Goal: Transaction & Acquisition: Download file/media

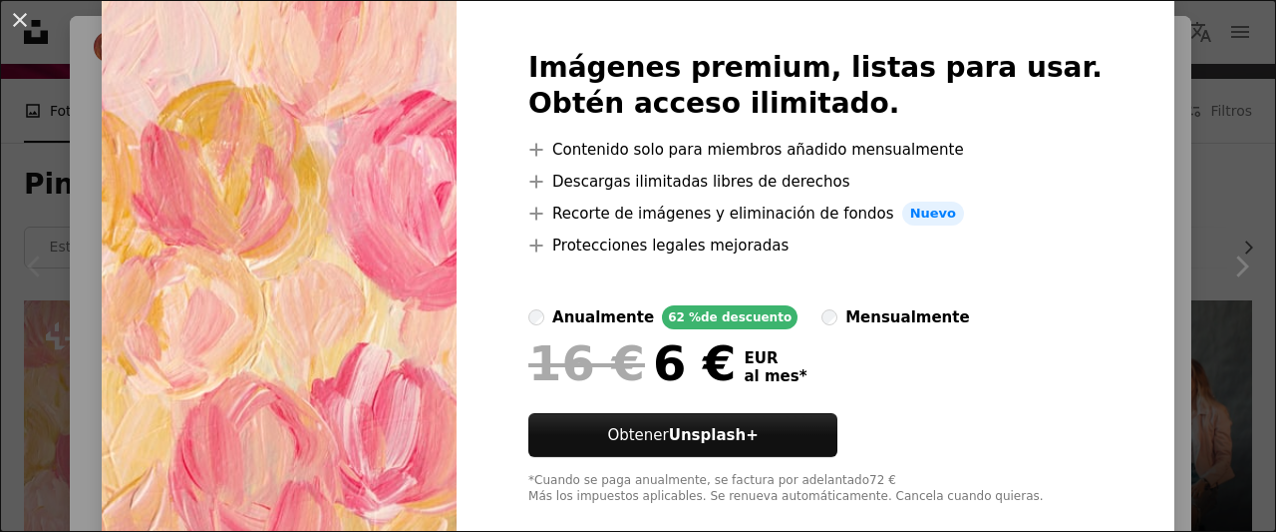
scroll to position [74, 0]
click at [1138, 59] on div "An X shape Imágenes premium, listas para usar. Obtén acceso ilimitado. A plus s…" at bounding box center [638, 266] width 1276 height 532
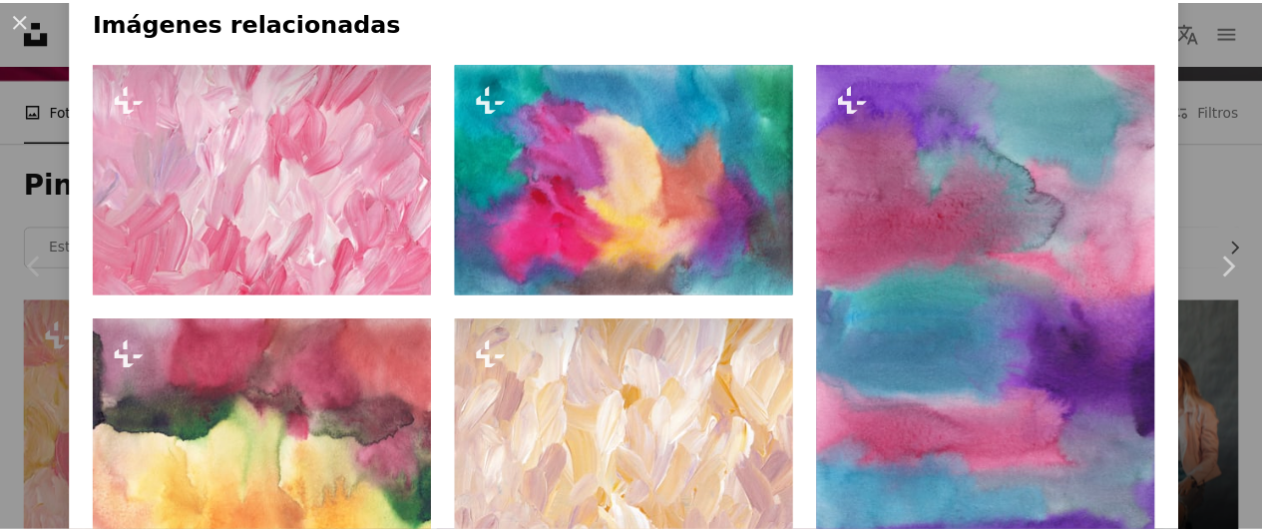
scroll to position [1382, 0]
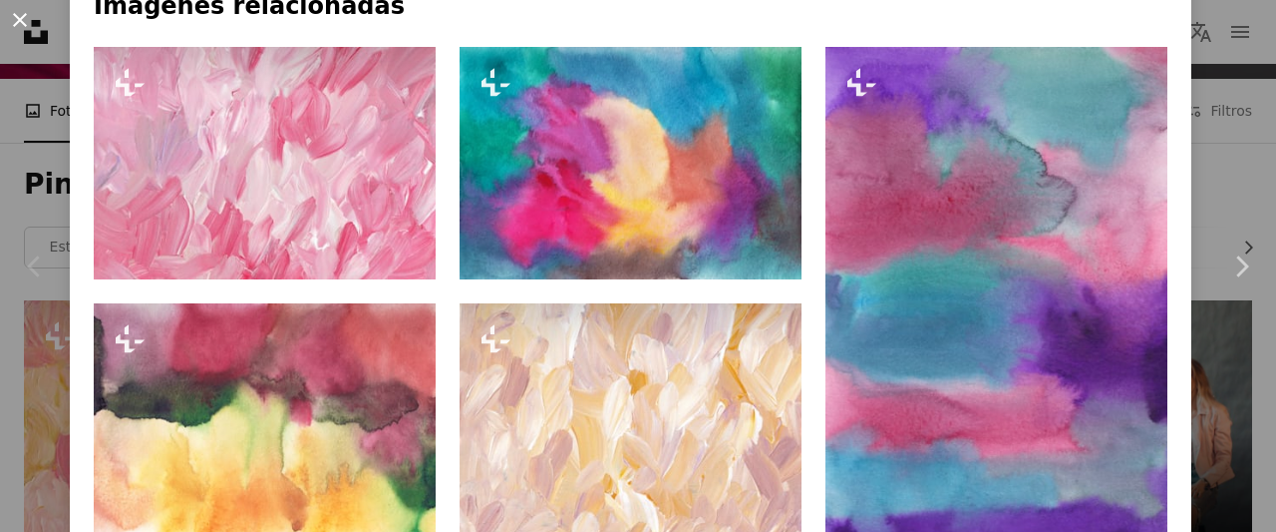
click at [22, 12] on button "An X shape" at bounding box center [20, 20] width 24 height 24
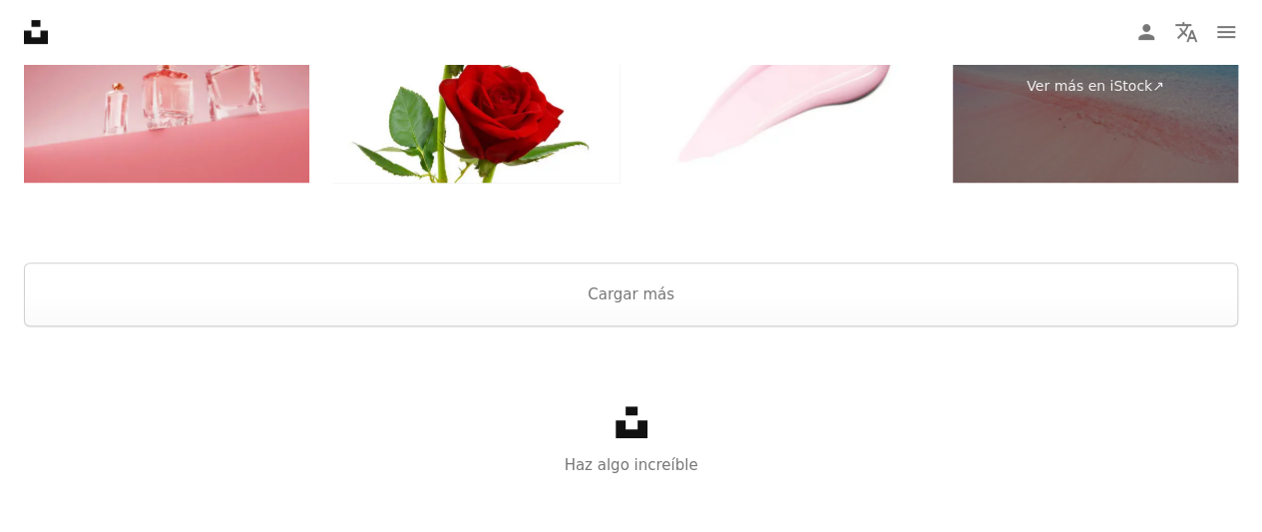
scroll to position [4367, 0]
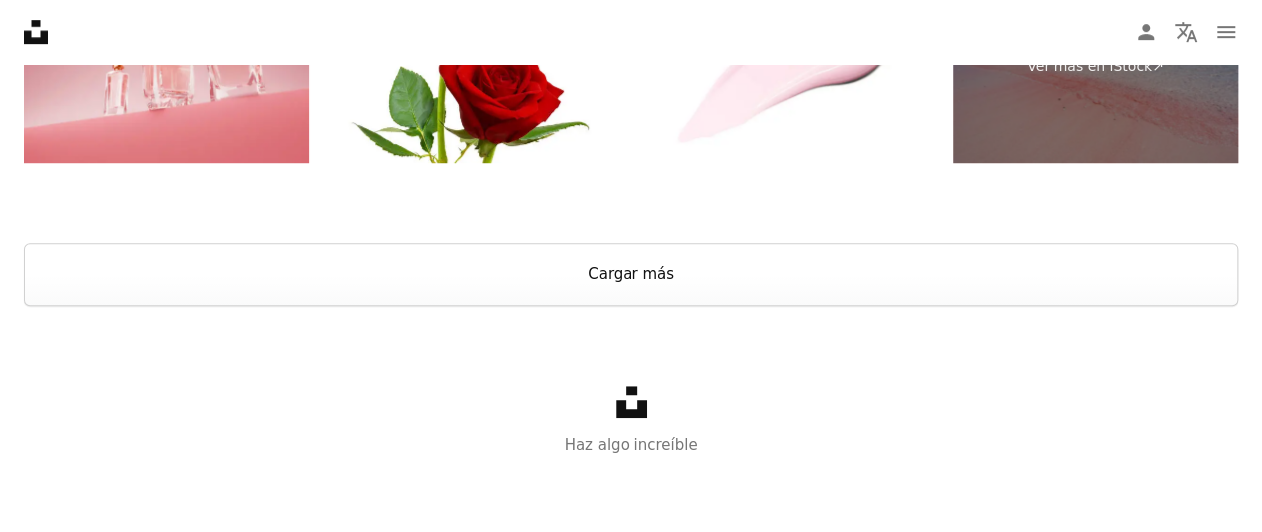
click at [531, 257] on button "Cargar más" at bounding box center [631, 274] width 1214 height 64
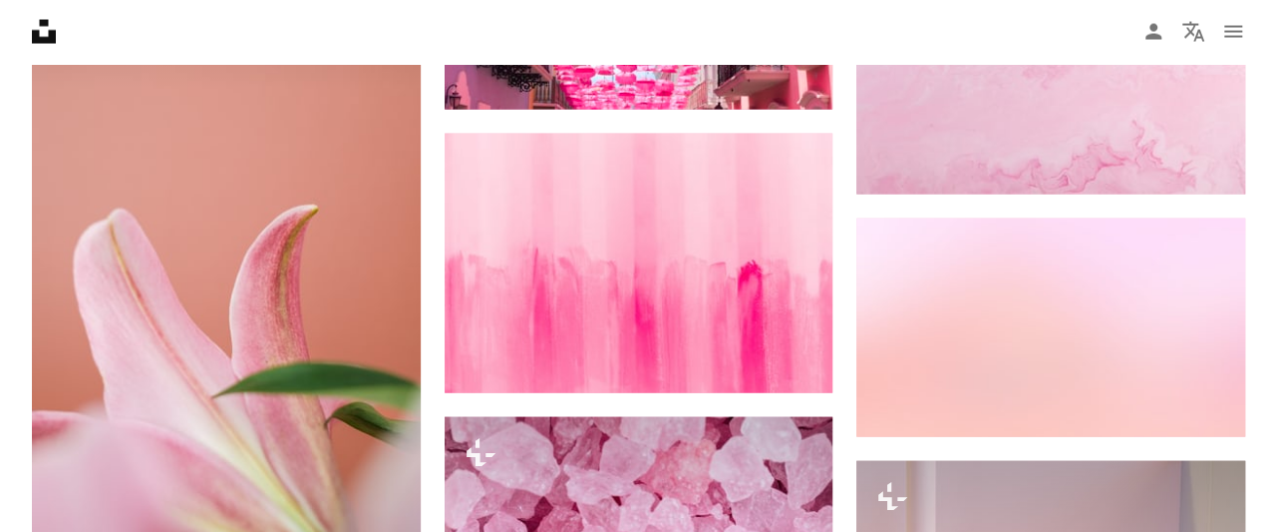
scroll to position [5789, 0]
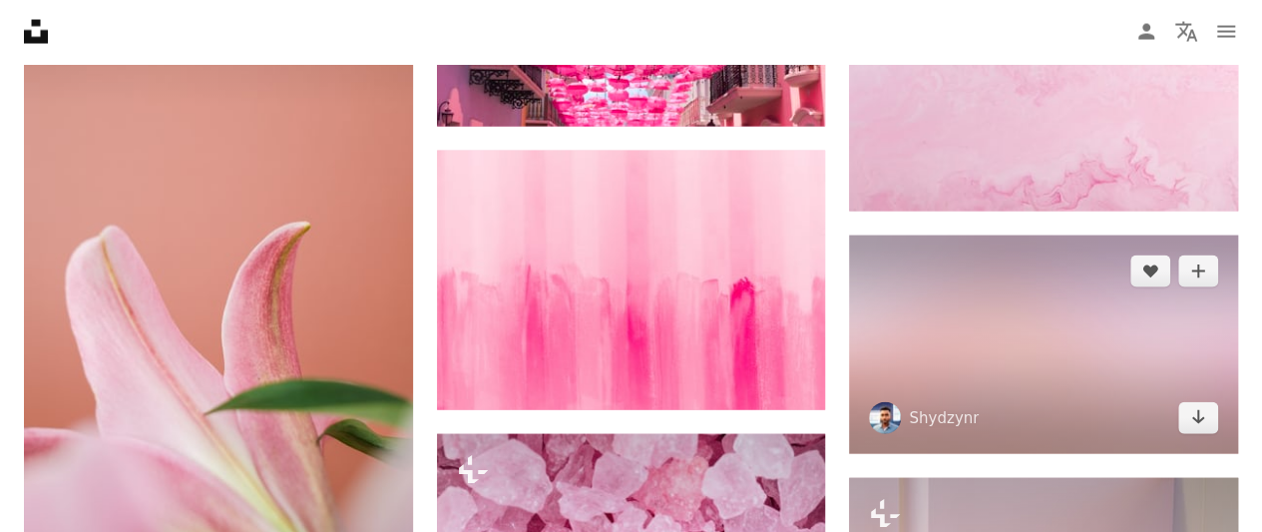
click at [1003, 339] on img at bounding box center [1043, 344] width 389 height 218
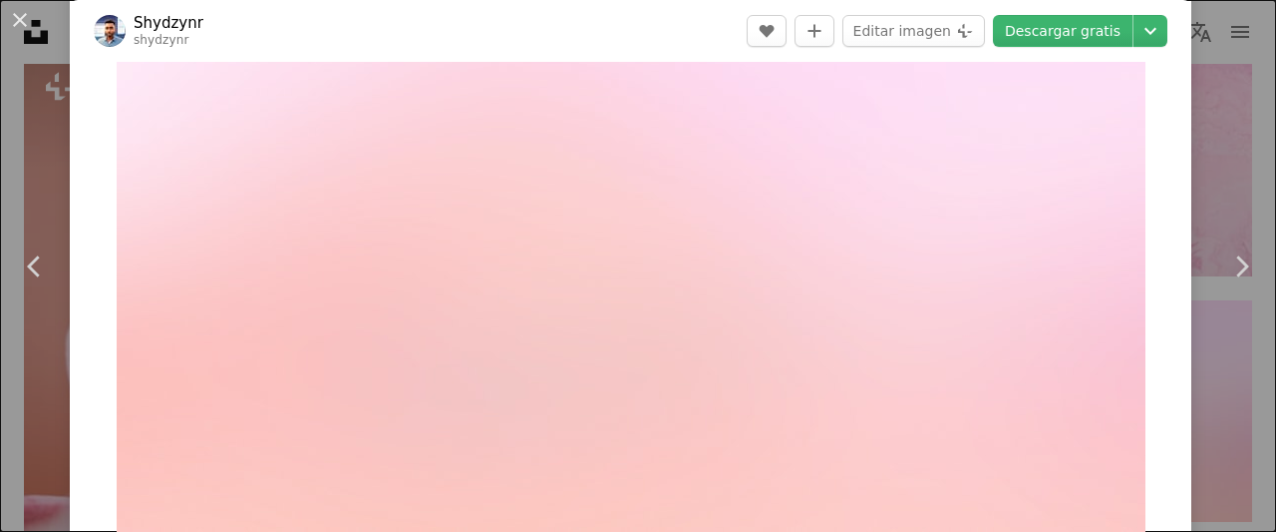
scroll to position [88, 0]
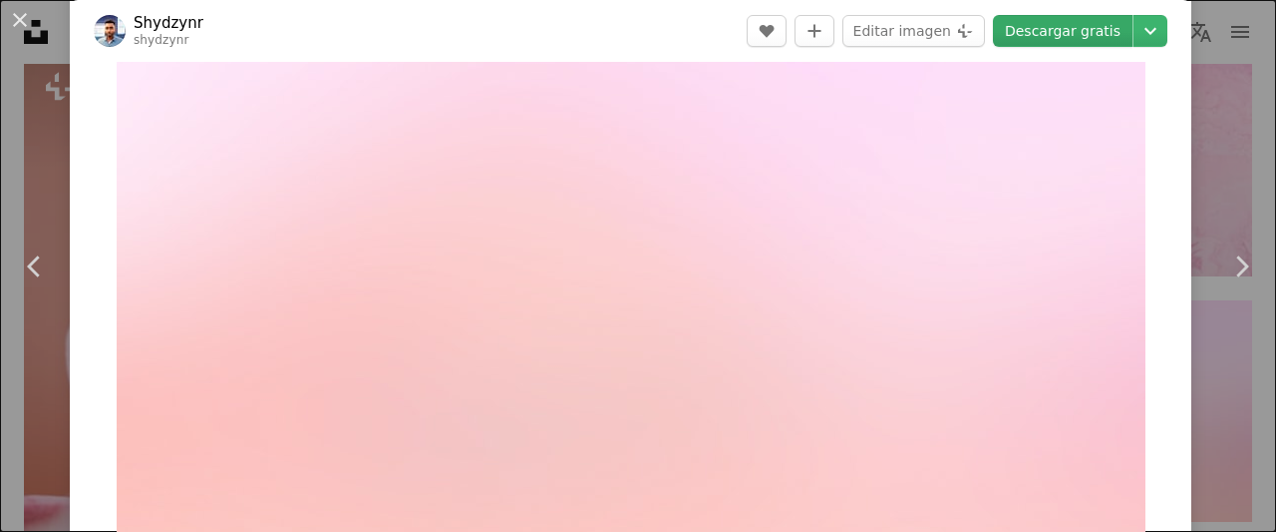
click at [1092, 35] on link "Descargar gratis" at bounding box center [1063, 31] width 140 height 32
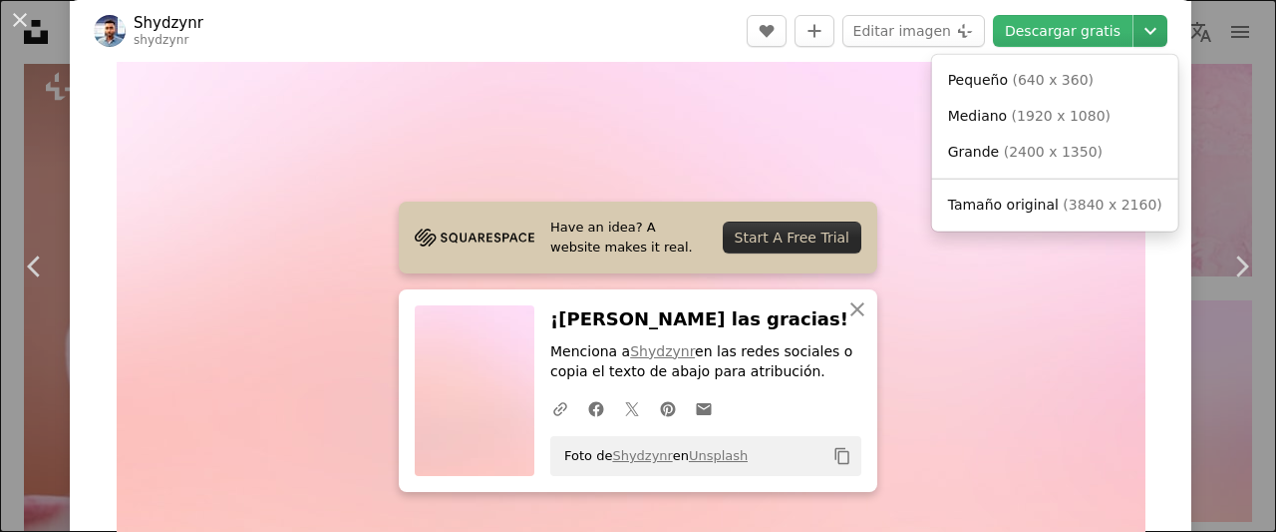
click at [1135, 30] on icon "Chevron down" at bounding box center [1151, 31] width 32 height 24
click at [1077, 150] on span "( 2400 x 1350 )" at bounding box center [1053, 152] width 99 height 16
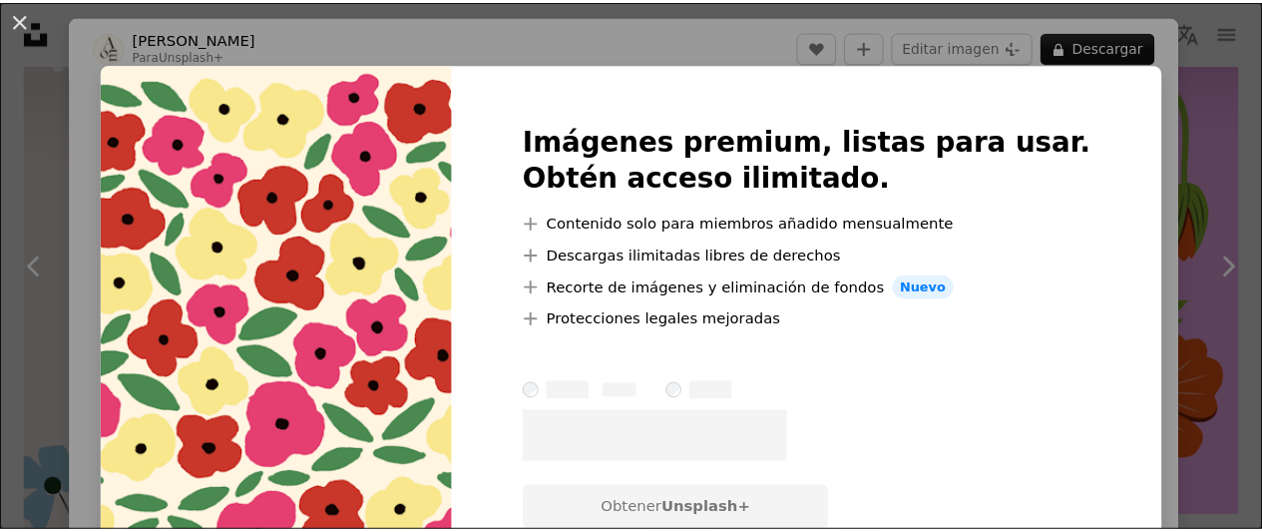
scroll to position [43, 0]
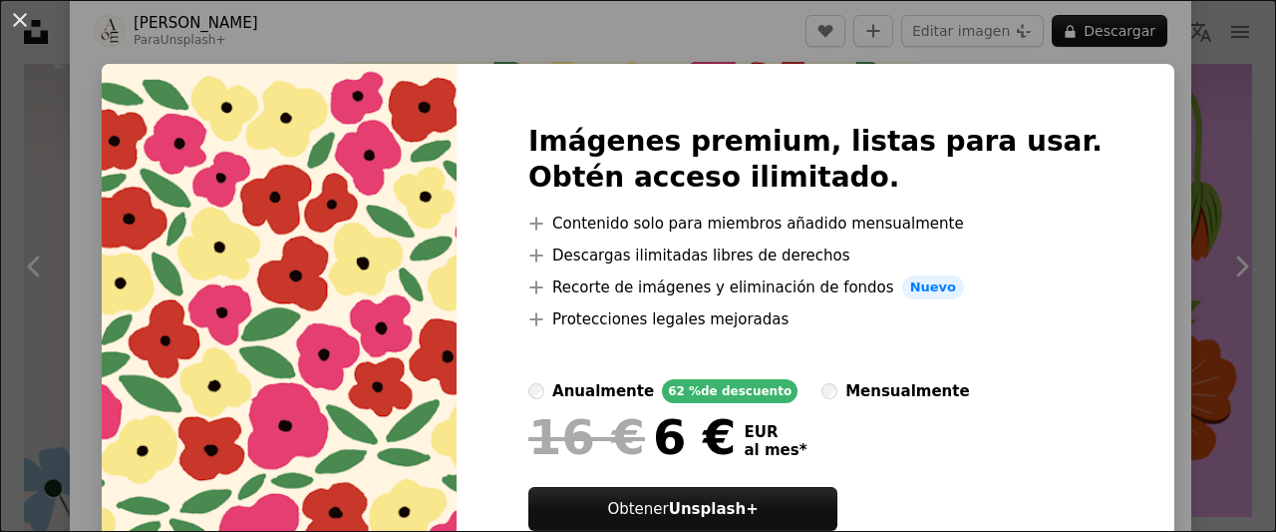
click at [586, 23] on div "An X shape Imágenes premium, listas para usar. Obtén acceso ilimitado. A plus s…" at bounding box center [638, 266] width 1276 height 532
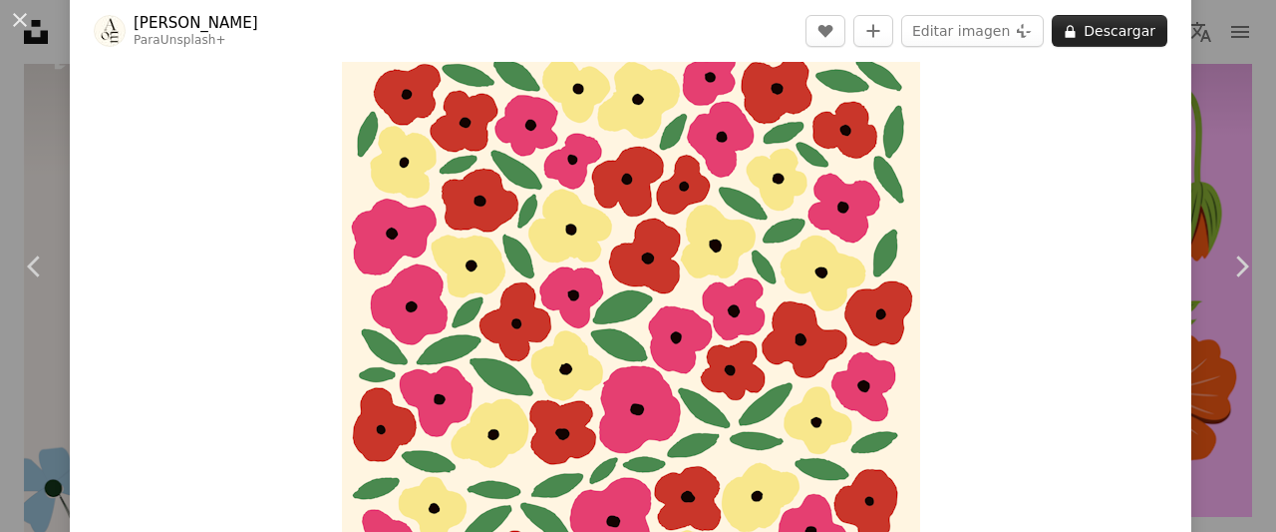
click at [1119, 29] on button "A lock Descargar" at bounding box center [1110, 31] width 116 height 32
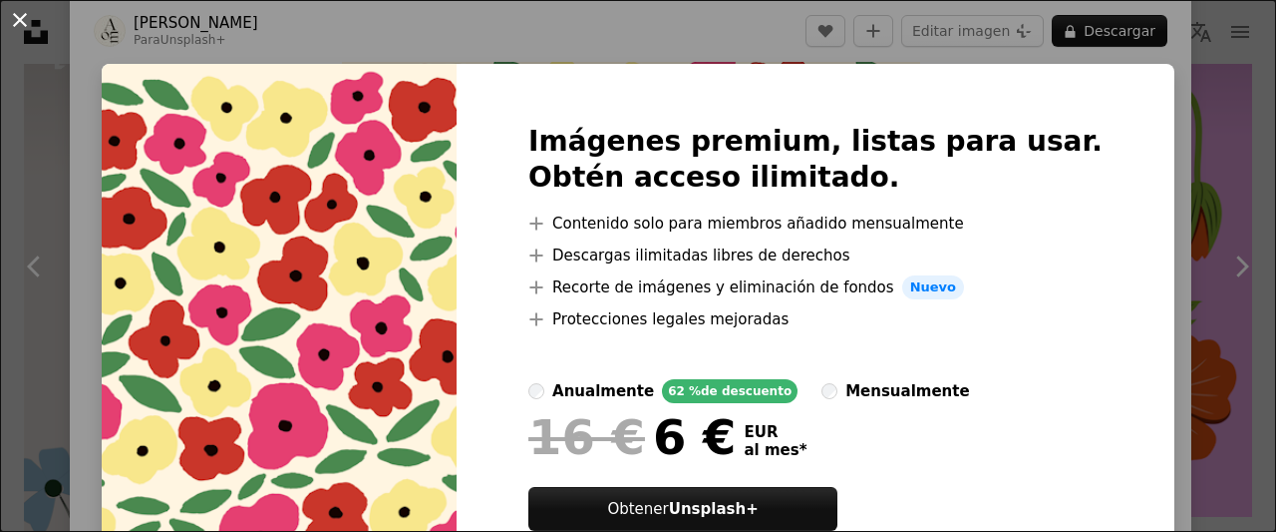
click at [30, 21] on button "An X shape" at bounding box center [20, 20] width 24 height 24
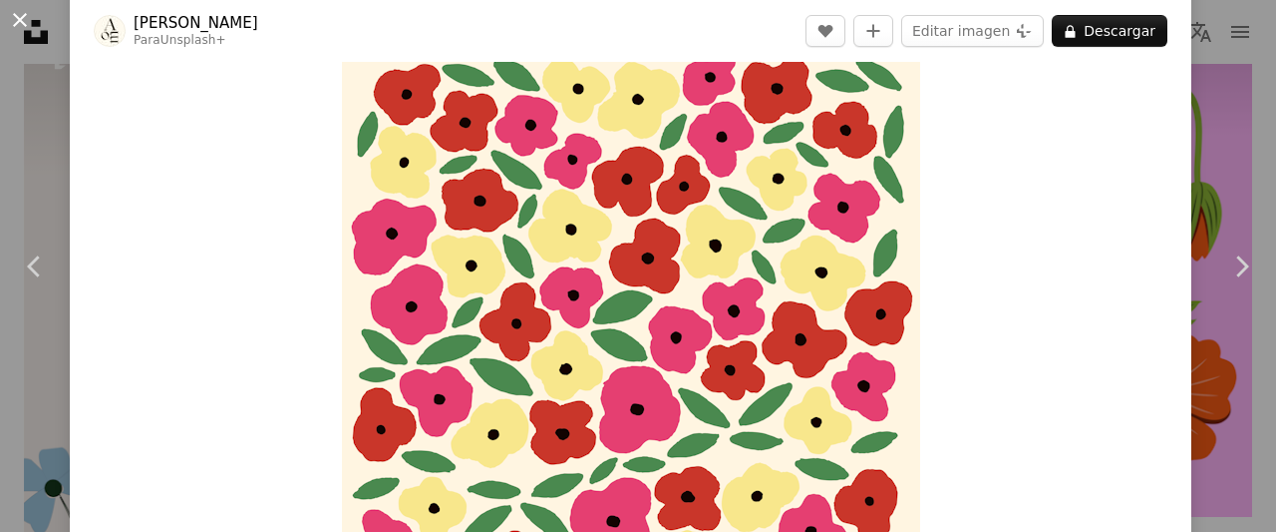
click at [8, 18] on button "An X shape" at bounding box center [20, 20] width 24 height 24
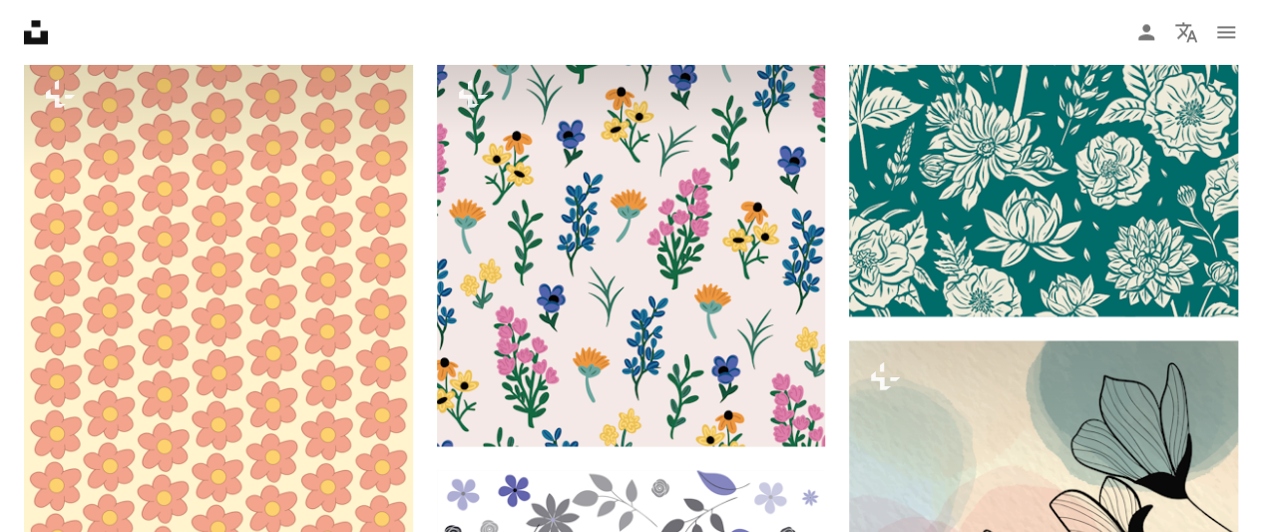
scroll to position [1579, 0]
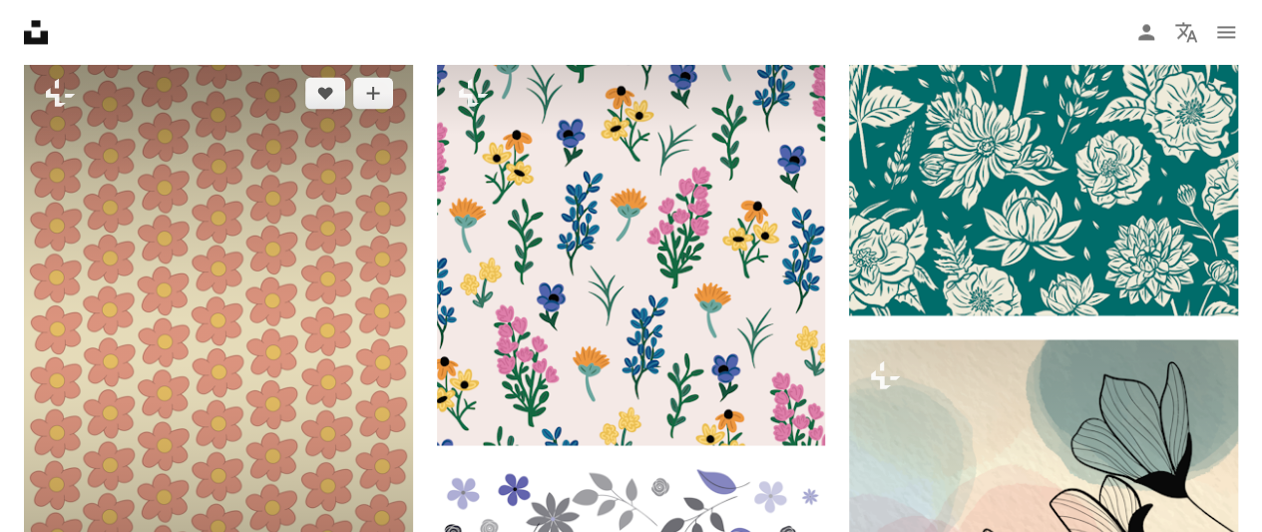
click at [359, 265] on img at bounding box center [218, 348] width 389 height 582
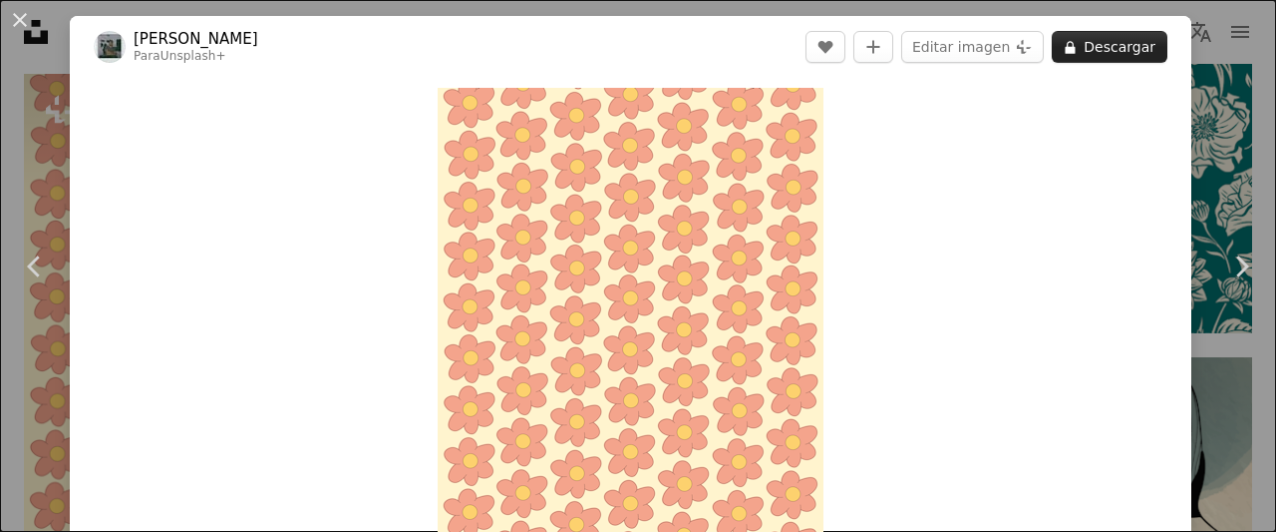
click at [1105, 49] on button "A lock Descargar" at bounding box center [1110, 47] width 116 height 32
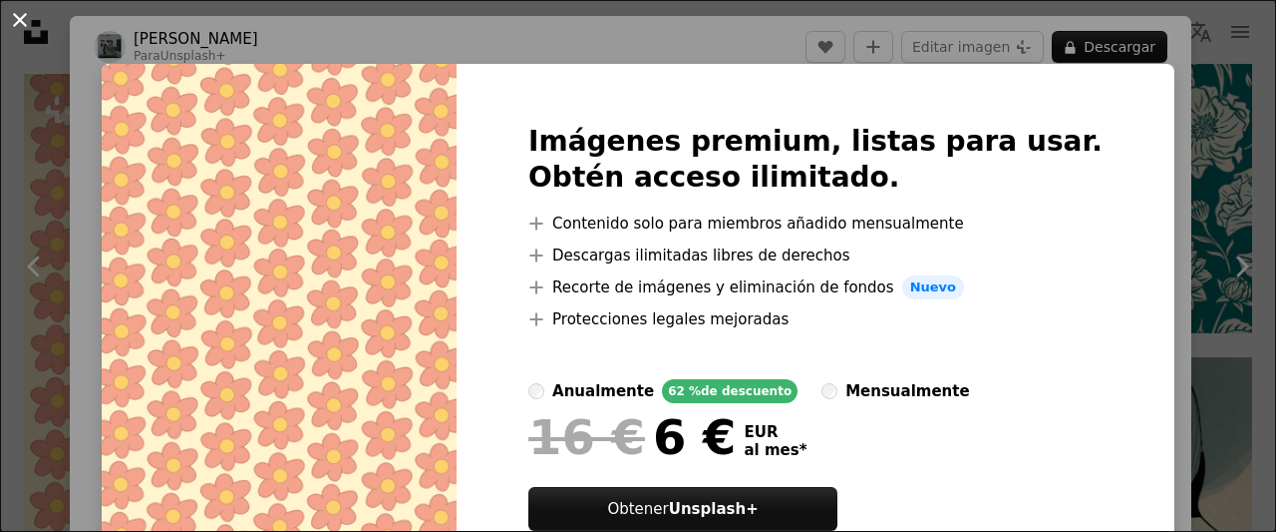
click at [26, 19] on button "An X shape" at bounding box center [20, 20] width 24 height 24
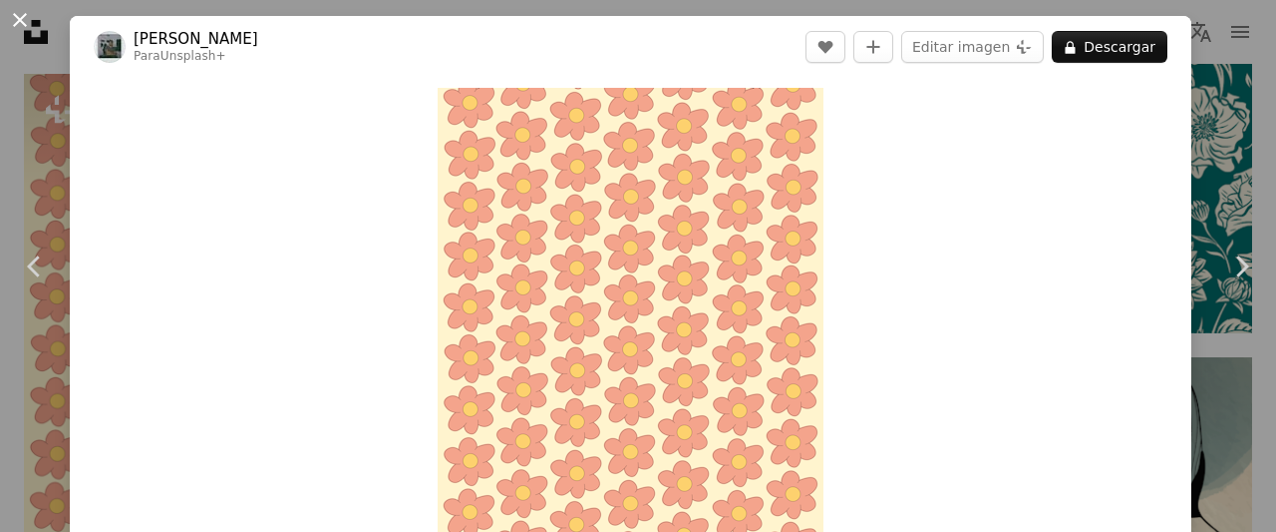
click at [20, 28] on button "An X shape" at bounding box center [20, 20] width 24 height 24
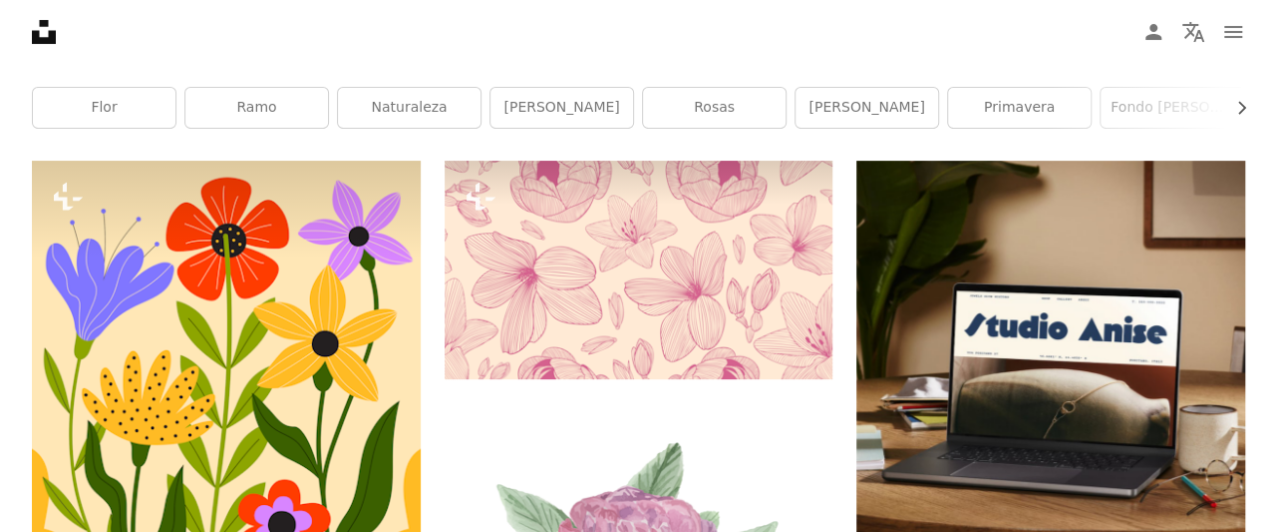
scroll to position [163, 0]
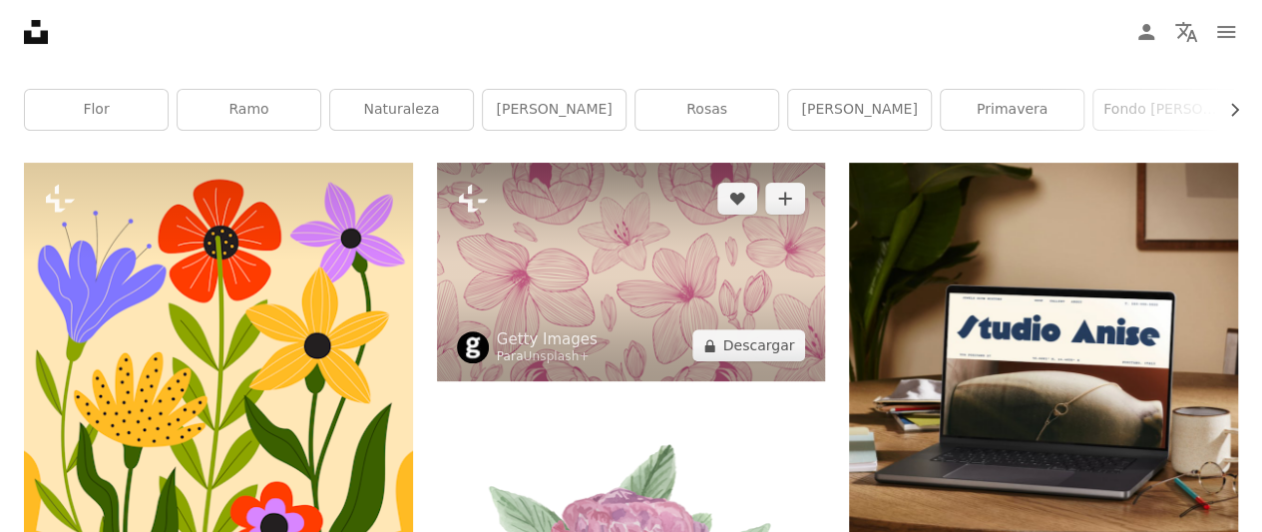
click at [616, 288] on img at bounding box center [631, 272] width 389 height 218
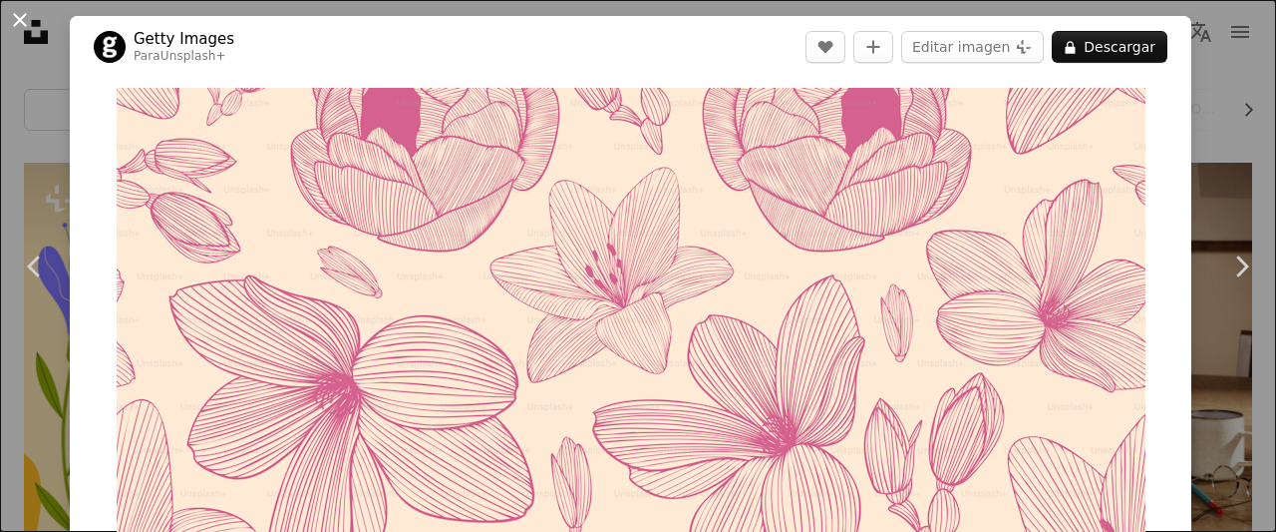
click at [20, 12] on button "An X shape" at bounding box center [20, 20] width 24 height 24
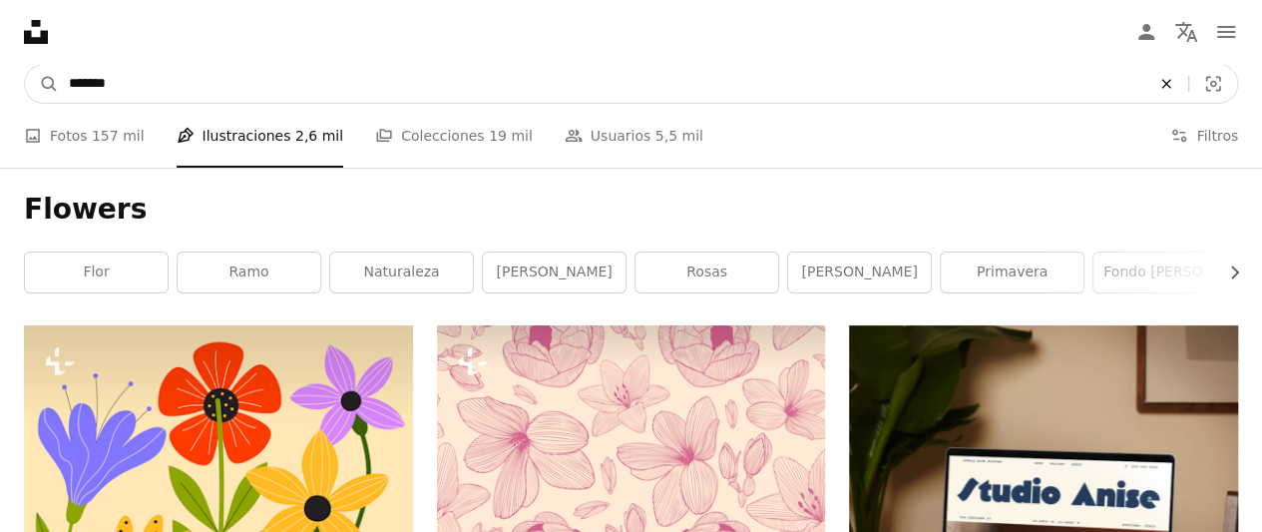
click at [1169, 81] on icon "Encuentra imágenes en todo el sitio" at bounding box center [1165, 83] width 9 height 9
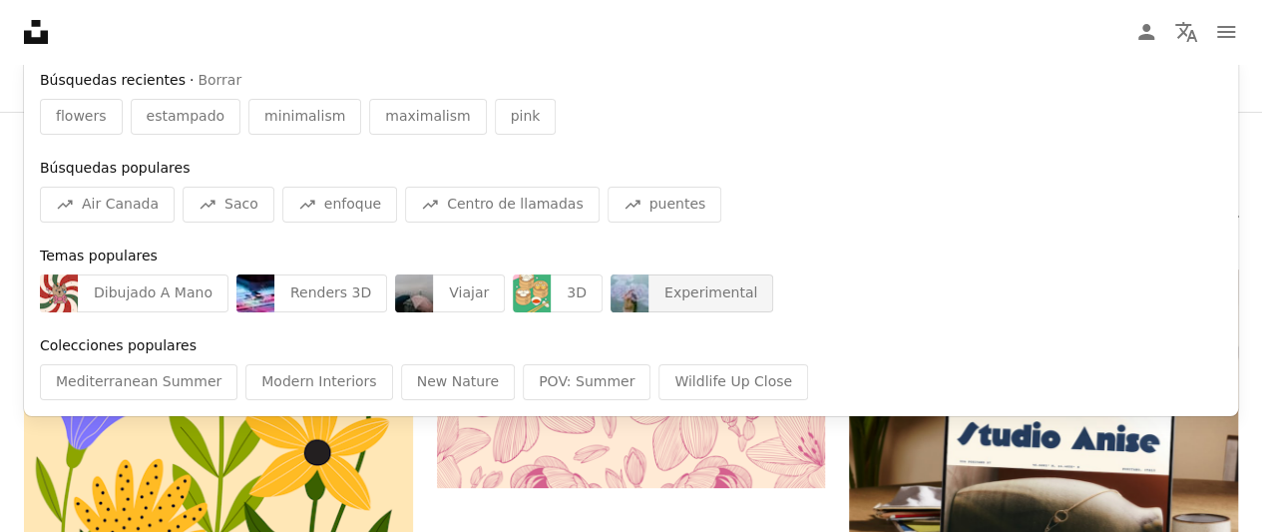
scroll to position [63, 0]
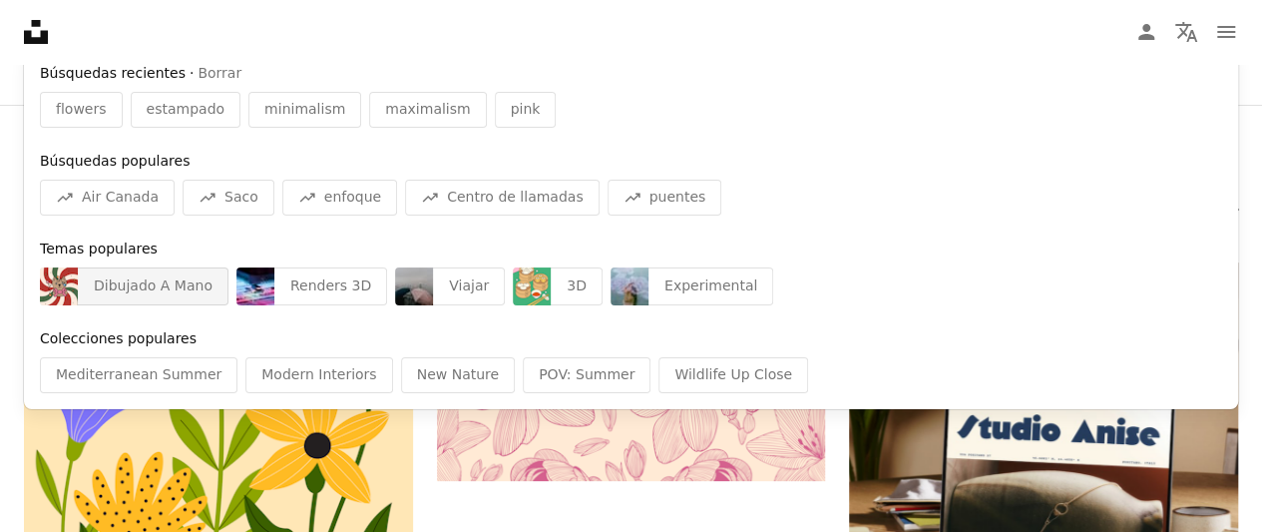
click at [191, 287] on div "Dibujado A Mano" at bounding box center [153, 286] width 151 height 38
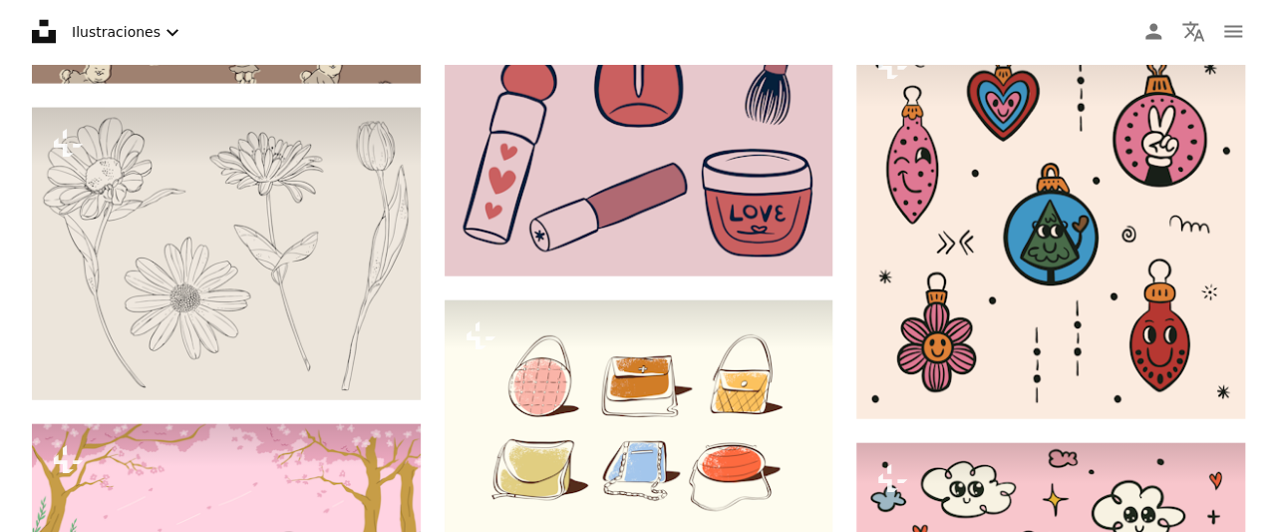
scroll to position [2188, 0]
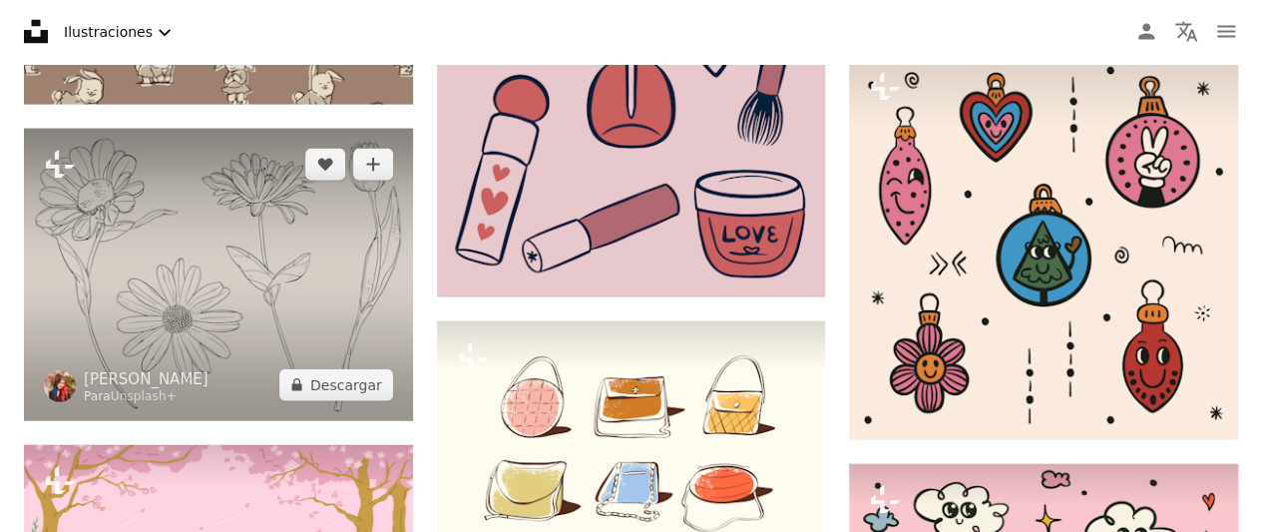
click at [309, 242] on img at bounding box center [218, 274] width 389 height 291
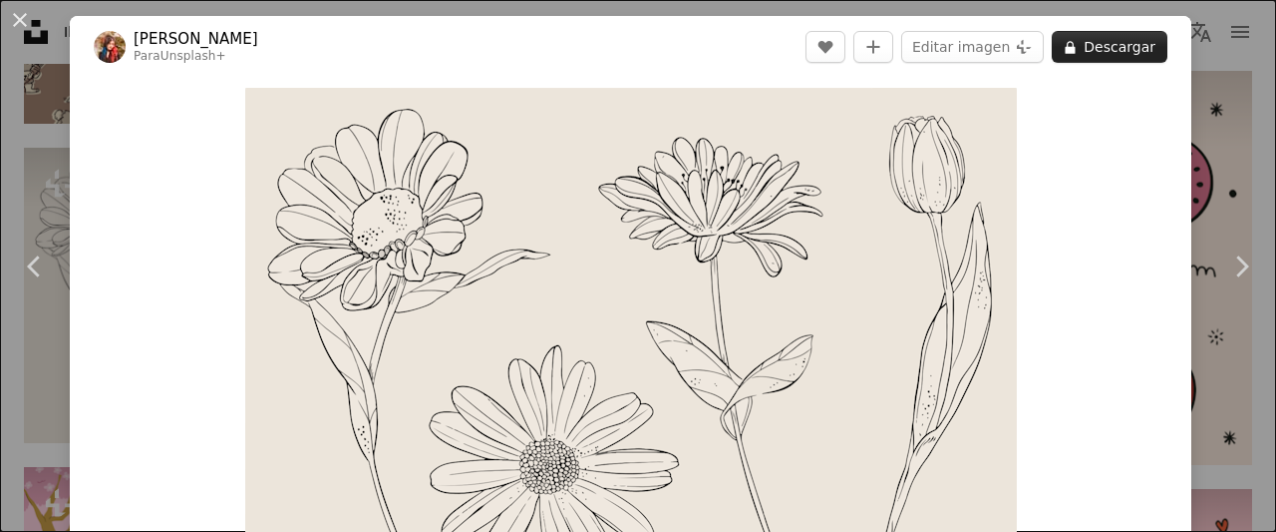
click at [1089, 58] on button "A lock Descargar" at bounding box center [1110, 47] width 116 height 32
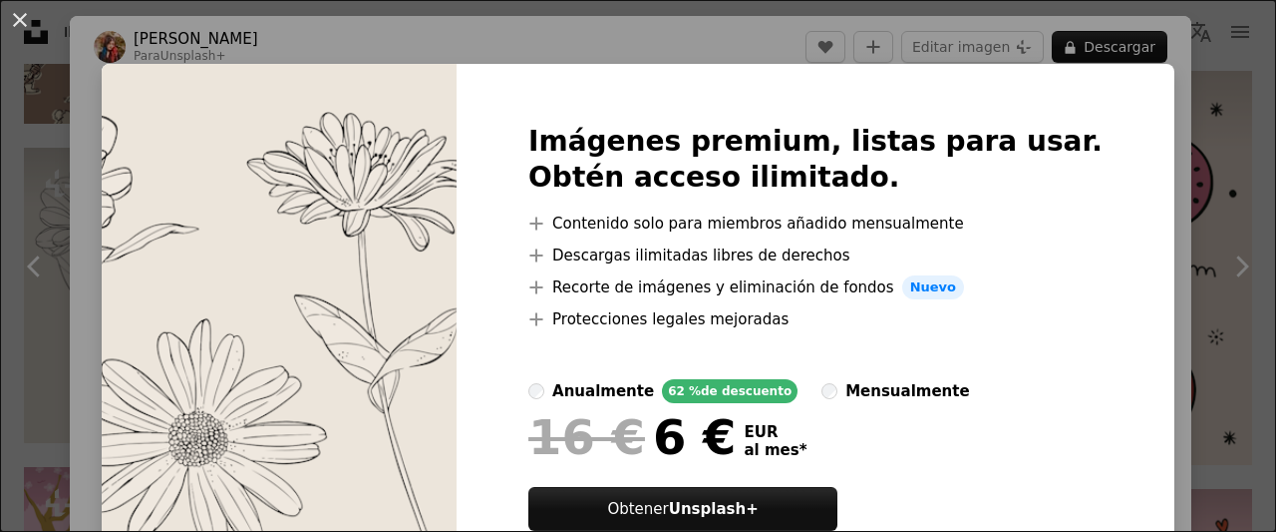
click at [128, 95] on div "An X shape Imágenes premium, listas para usar. Obtén acceso ilimitado. A plus s…" at bounding box center [638, 266] width 1276 height 532
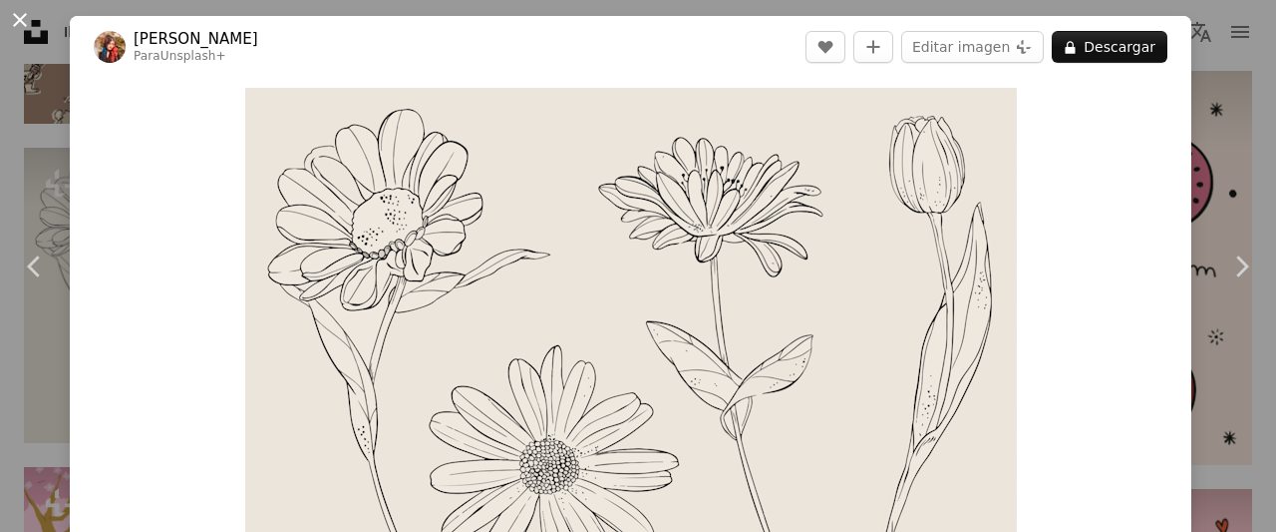
click at [32, 19] on button "An X shape" at bounding box center [20, 20] width 24 height 24
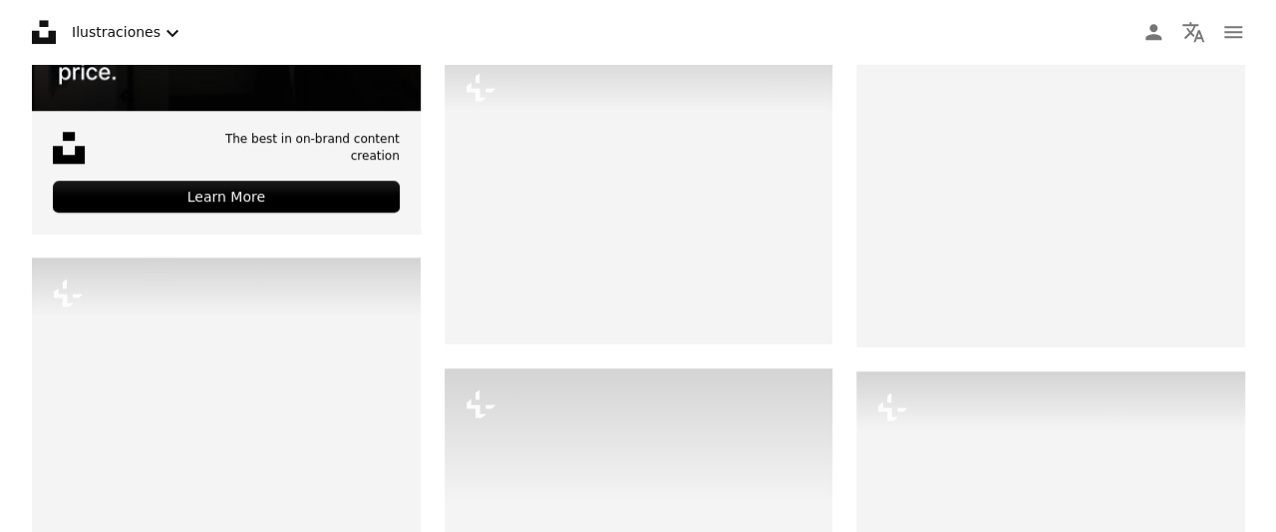
scroll to position [4561, 0]
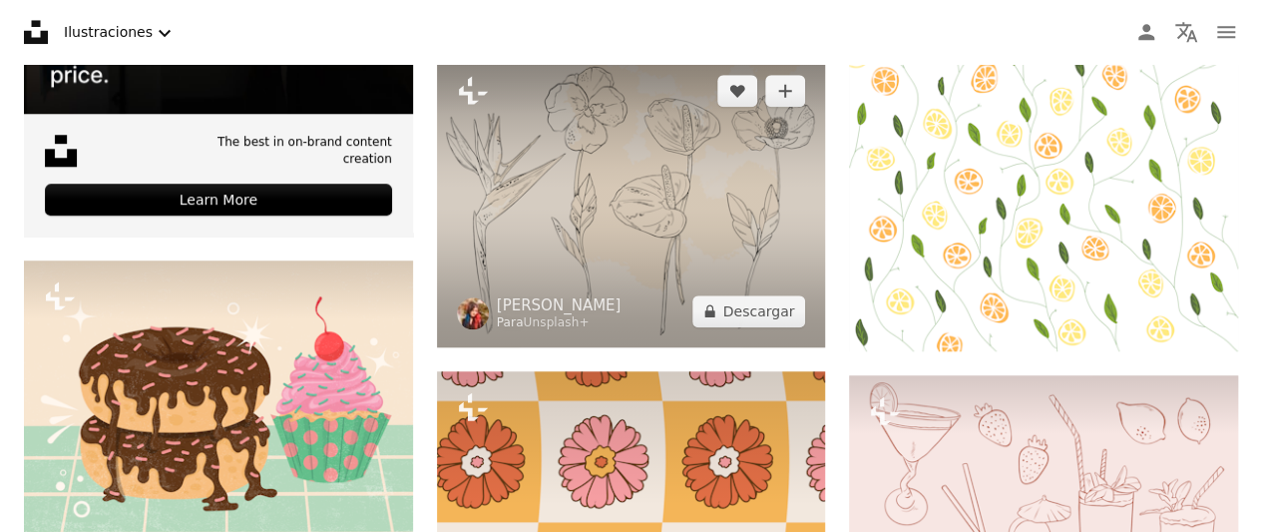
click at [658, 260] on img at bounding box center [631, 200] width 389 height 291
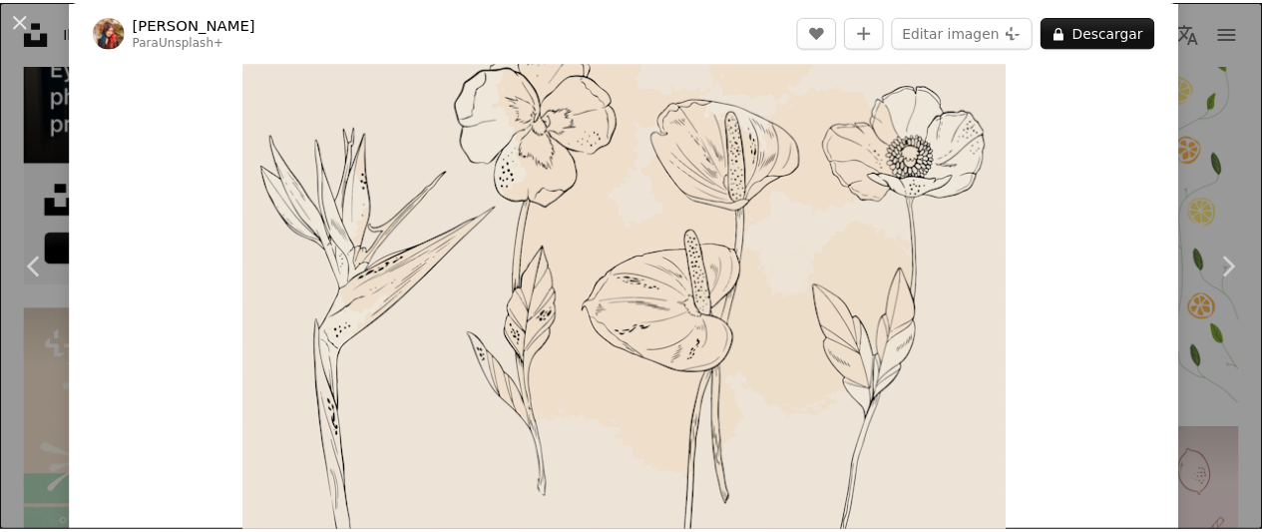
scroll to position [71, 0]
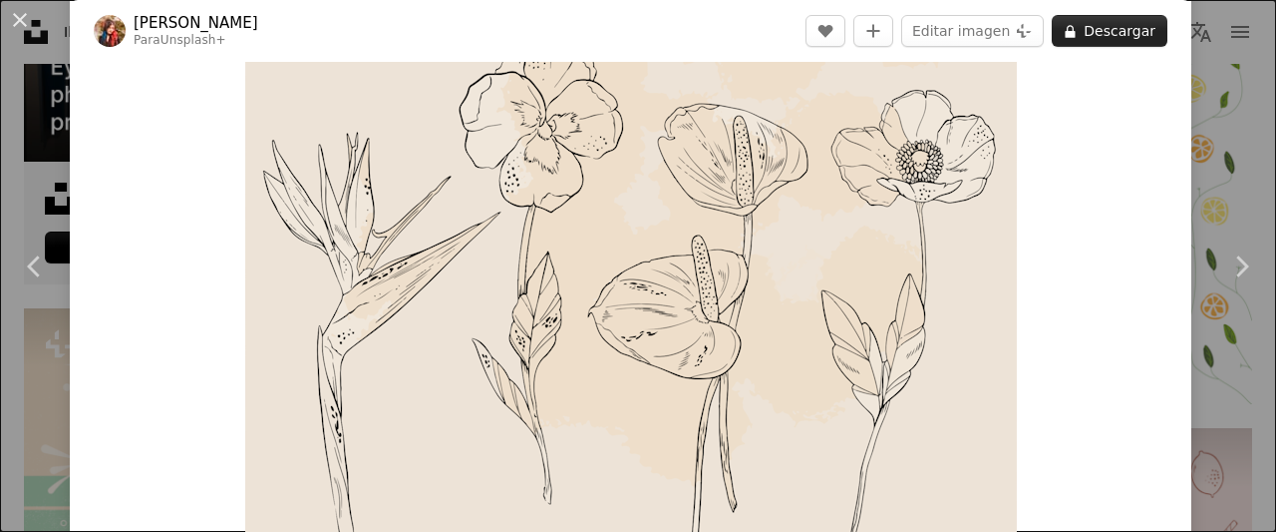
click at [1120, 34] on button "A lock Descargar" at bounding box center [1110, 31] width 116 height 32
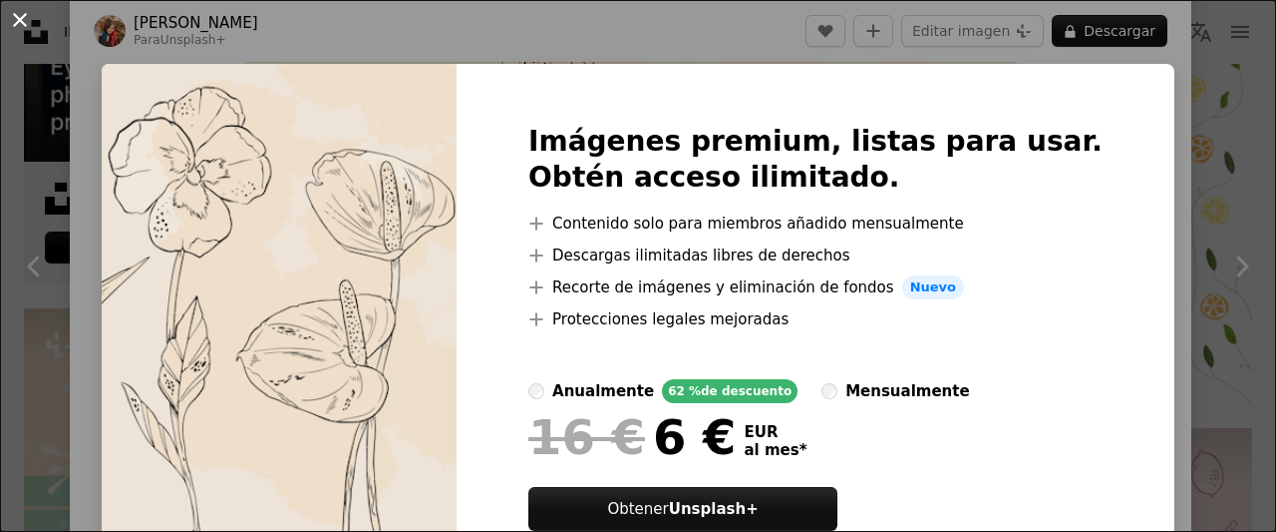
click at [32, 25] on button "An X shape" at bounding box center [20, 20] width 24 height 24
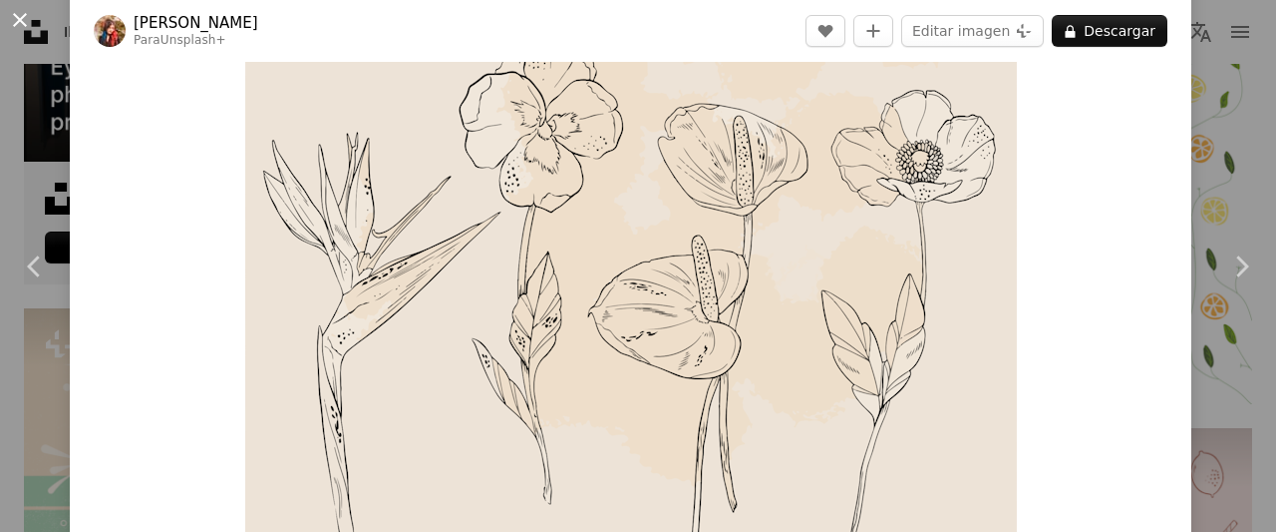
click at [29, 25] on button "An X shape" at bounding box center [20, 20] width 24 height 24
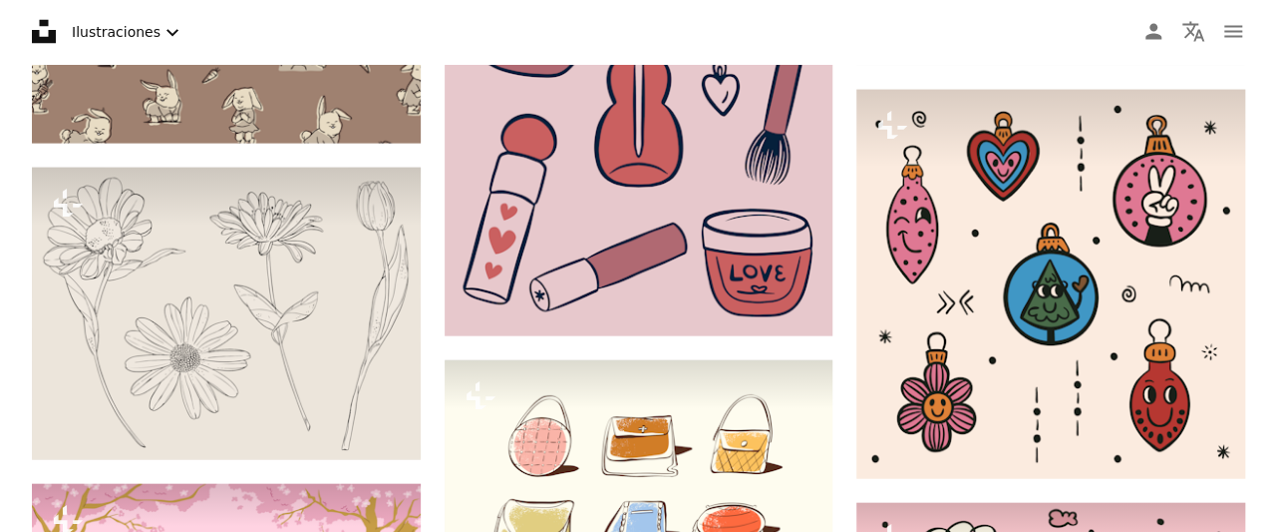
scroll to position [2151, 0]
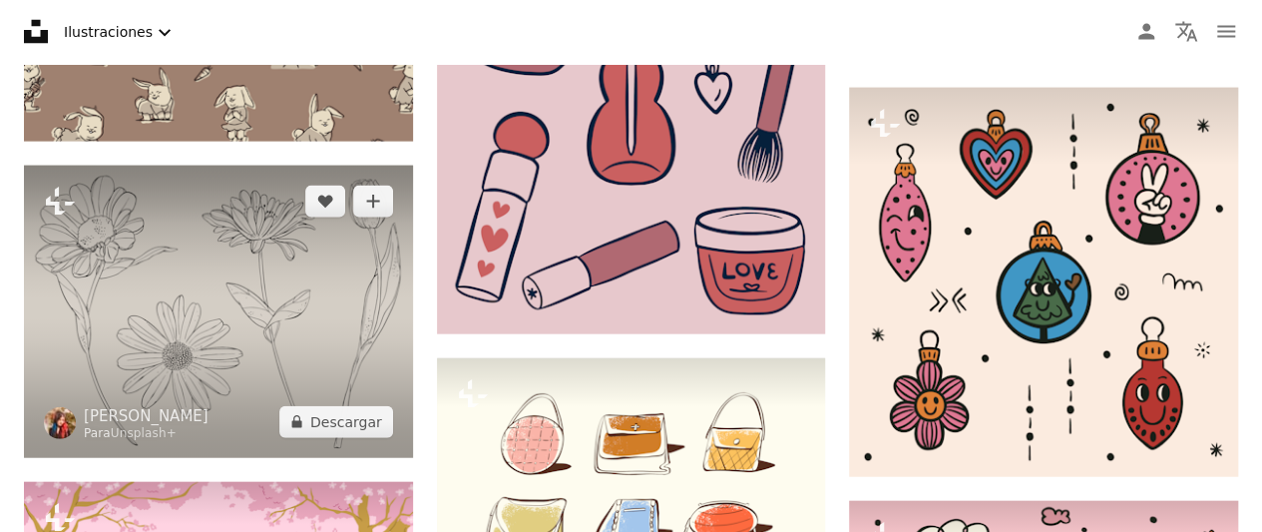
click at [281, 282] on img at bounding box center [218, 311] width 389 height 291
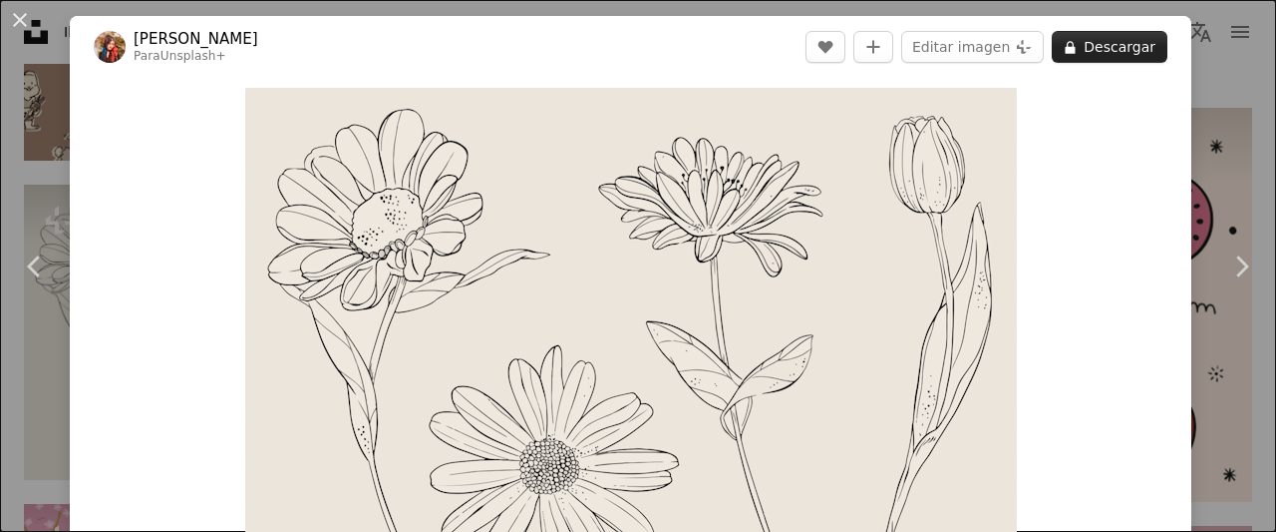
click at [1100, 45] on button "A lock Descargar" at bounding box center [1110, 47] width 116 height 32
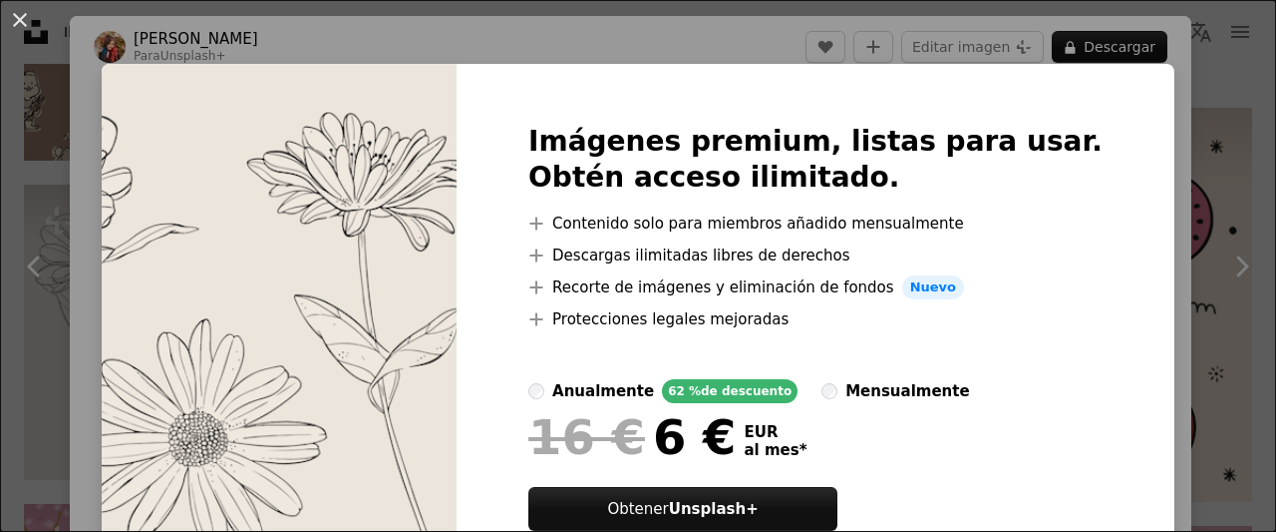
click at [99, 55] on div "An X shape Imágenes premium, listas para usar. Obtén acceso ilimitado. A plus s…" at bounding box center [638, 266] width 1276 height 532
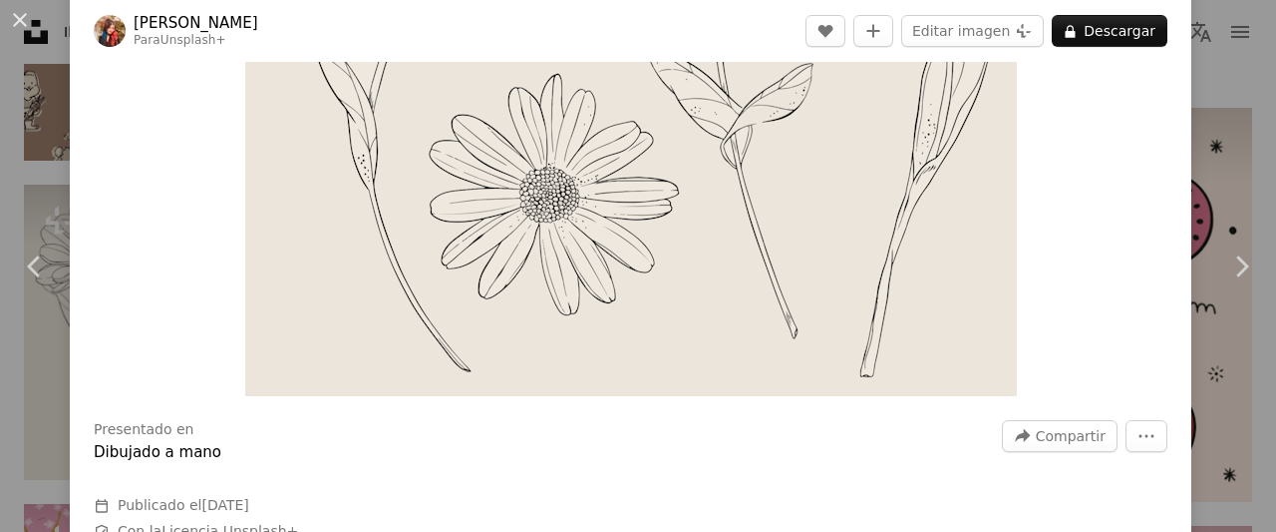
scroll to position [306, 0]
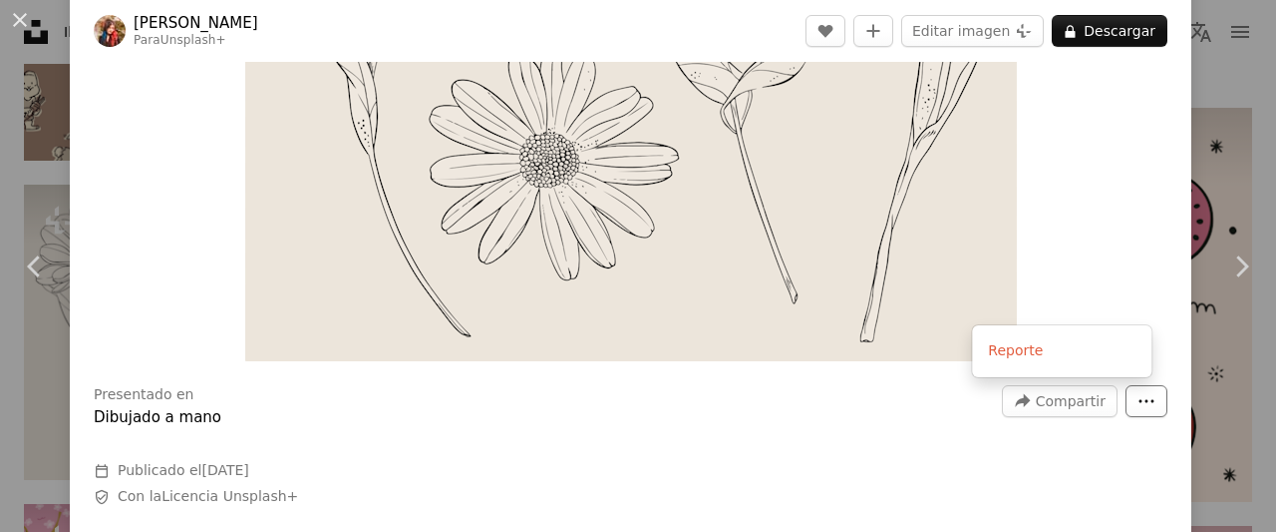
click at [1138, 404] on icon "More Actions" at bounding box center [1147, 401] width 18 height 18
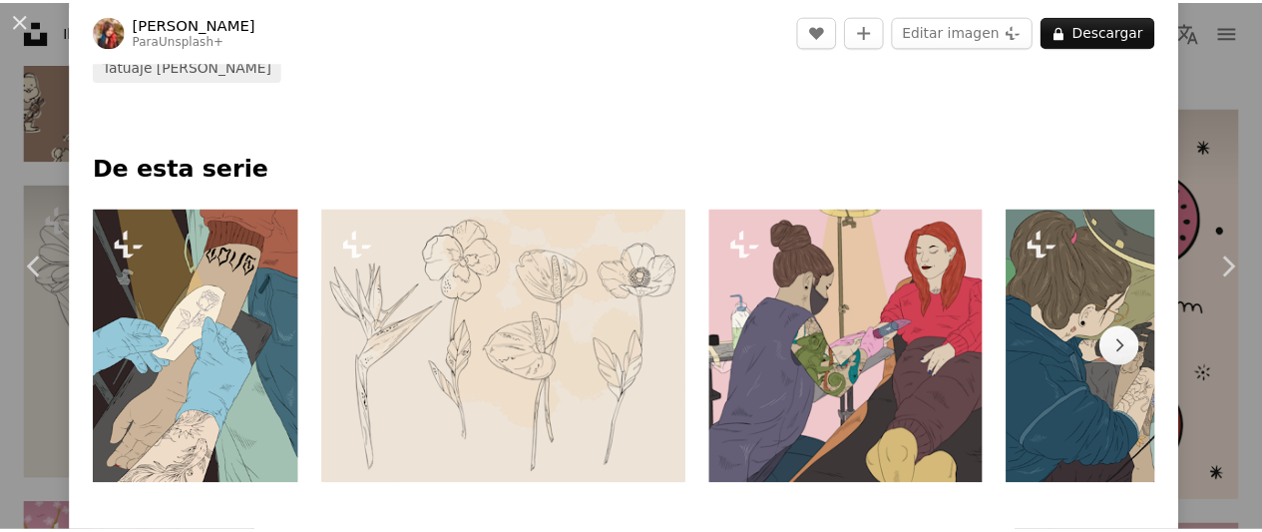
scroll to position [0, 0]
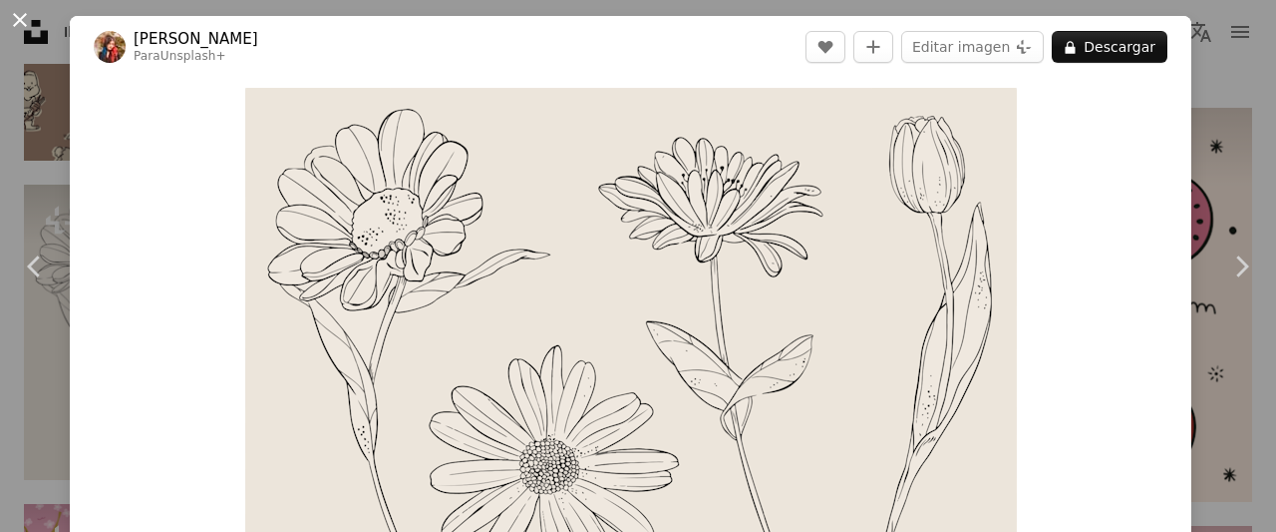
click at [24, 11] on button "An X shape" at bounding box center [20, 20] width 24 height 24
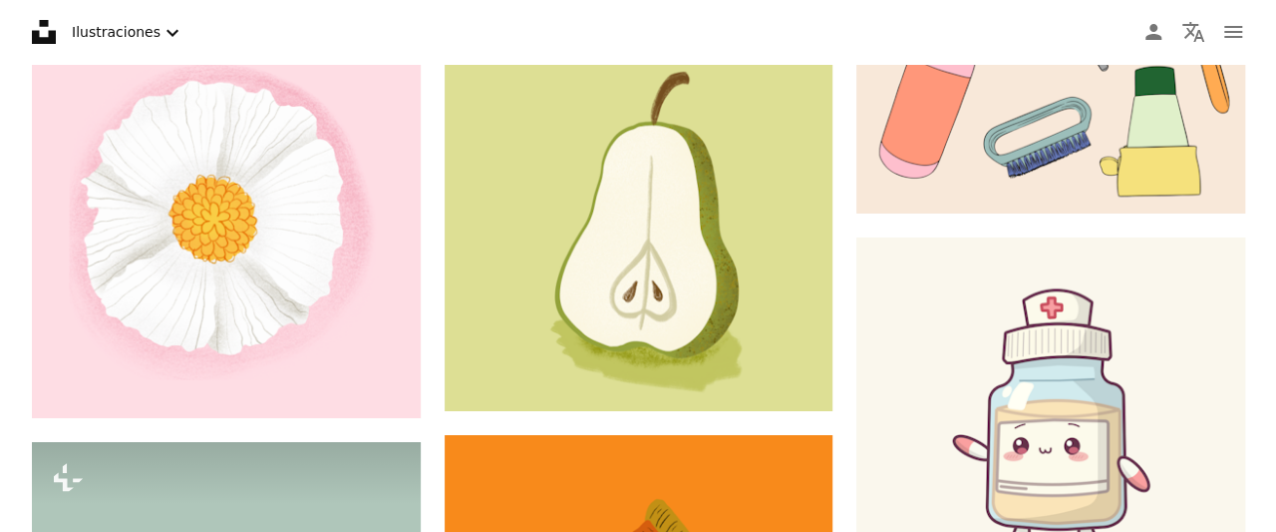
scroll to position [10988, 0]
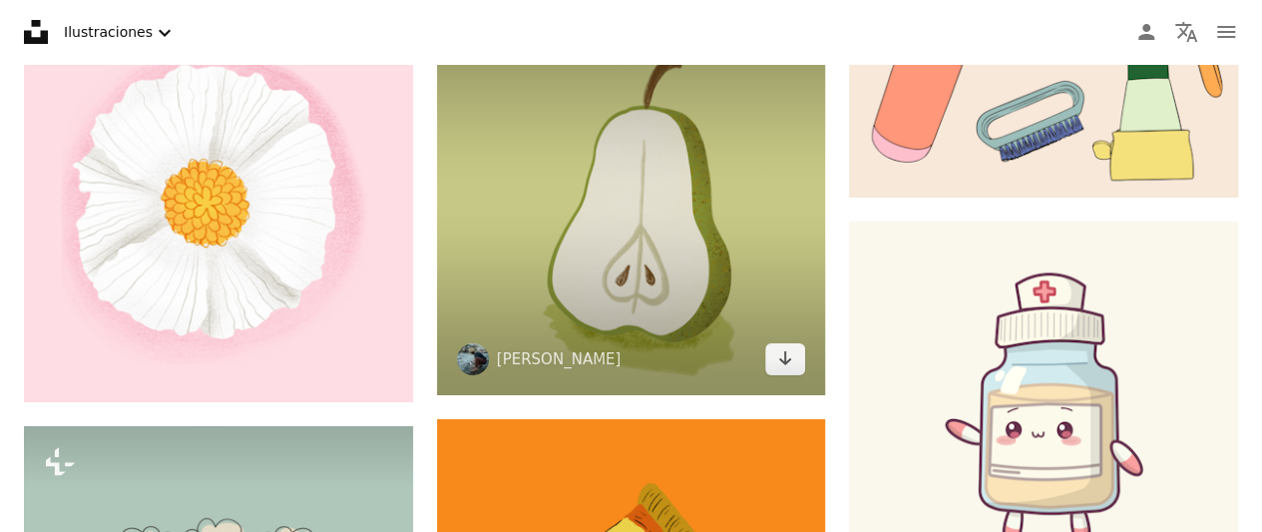
click at [459, 275] on img at bounding box center [631, 200] width 389 height 389
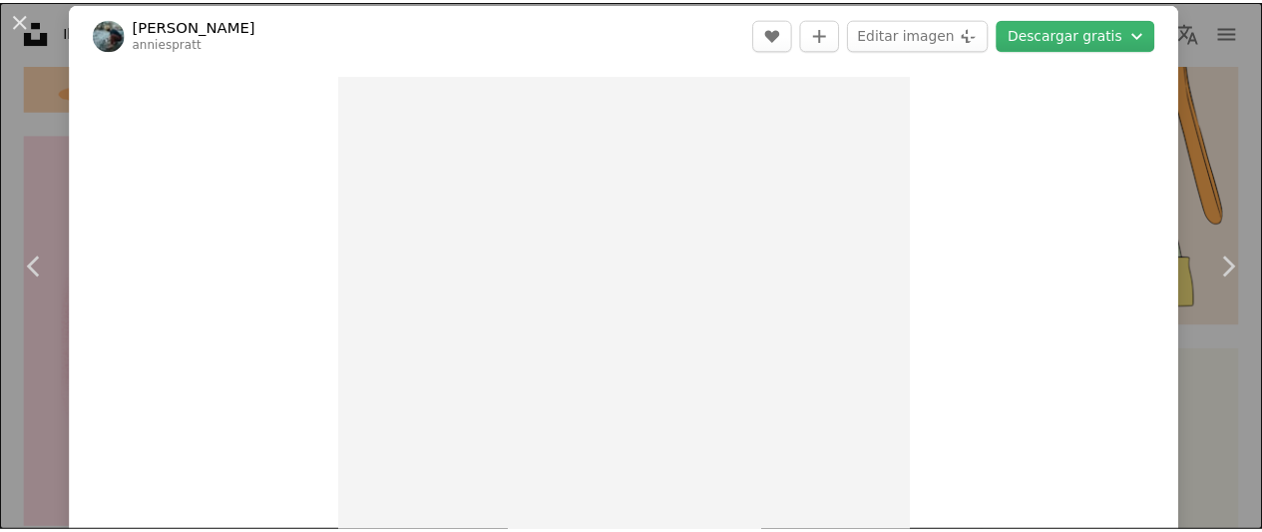
scroll to position [12, 0]
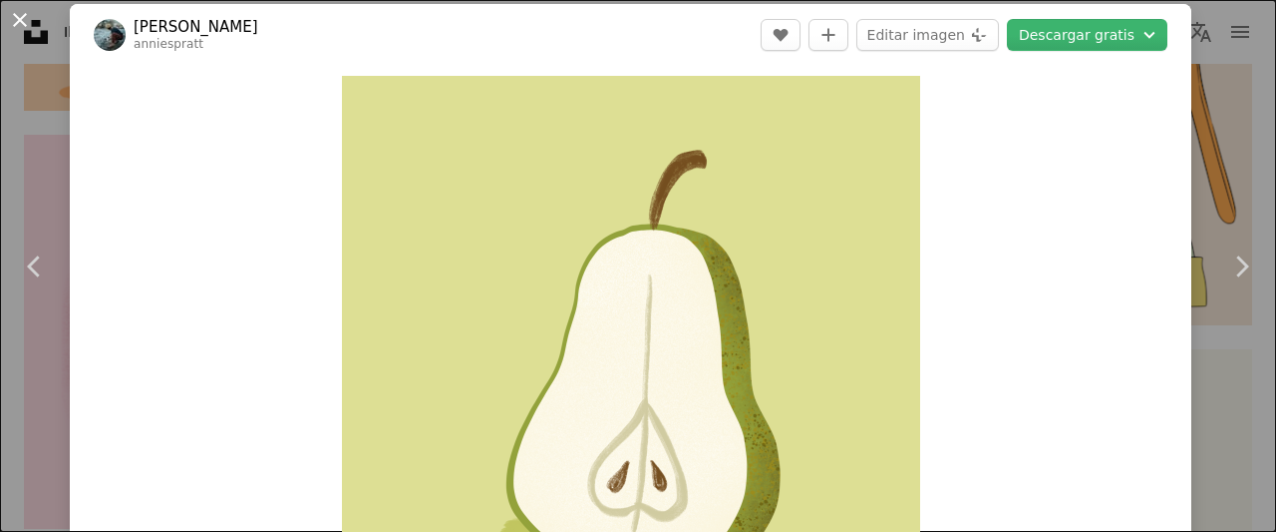
click at [26, 29] on button "An X shape" at bounding box center [20, 20] width 24 height 24
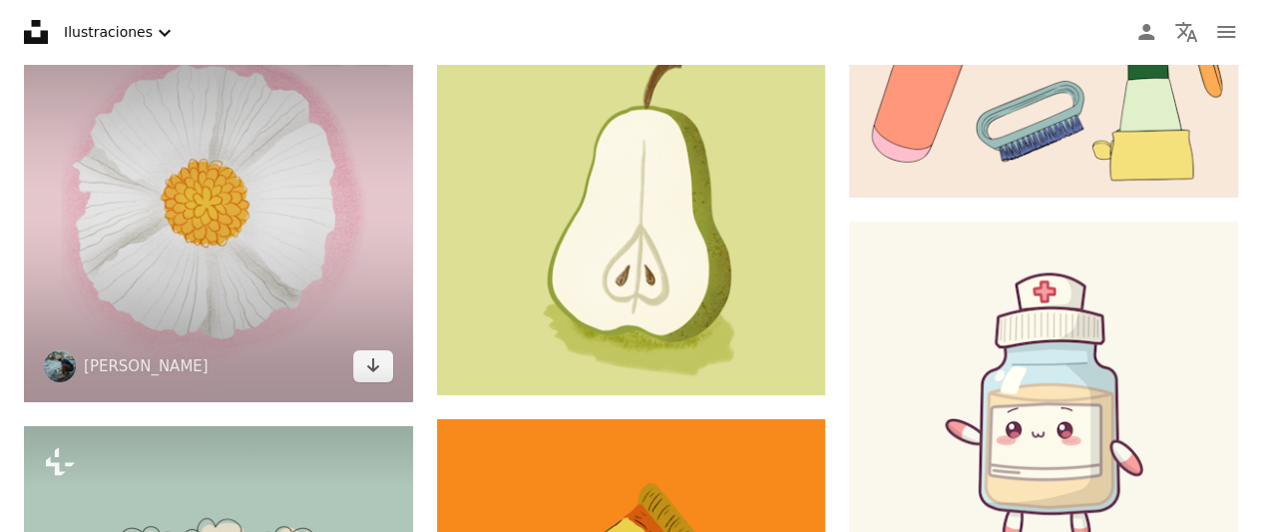
click at [236, 232] on img at bounding box center [218, 207] width 389 height 389
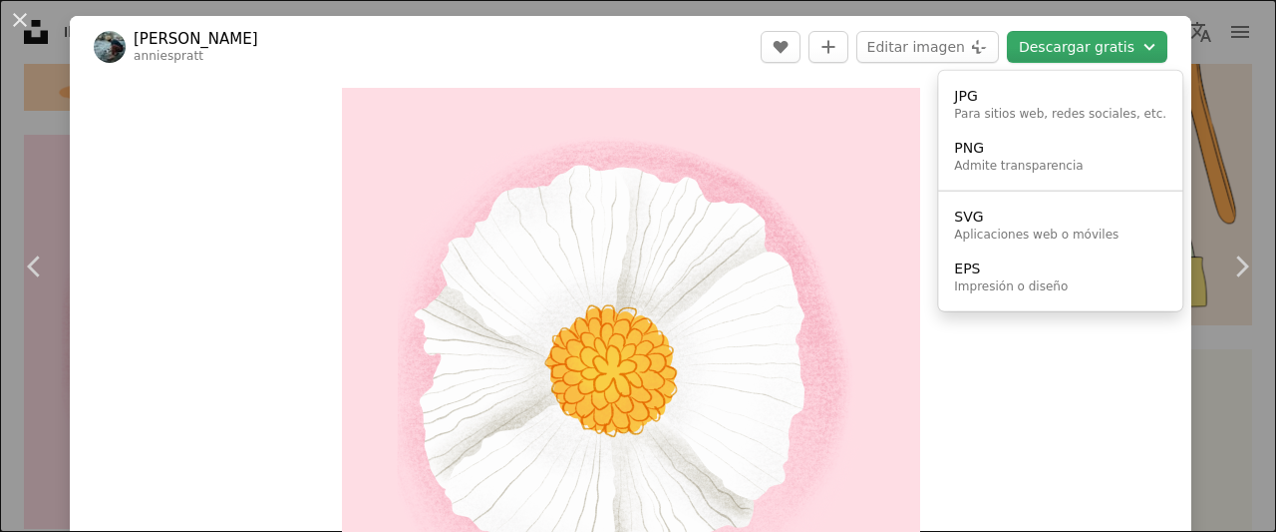
click at [1063, 50] on button "Descargar gratis Chevron down" at bounding box center [1087, 47] width 161 height 32
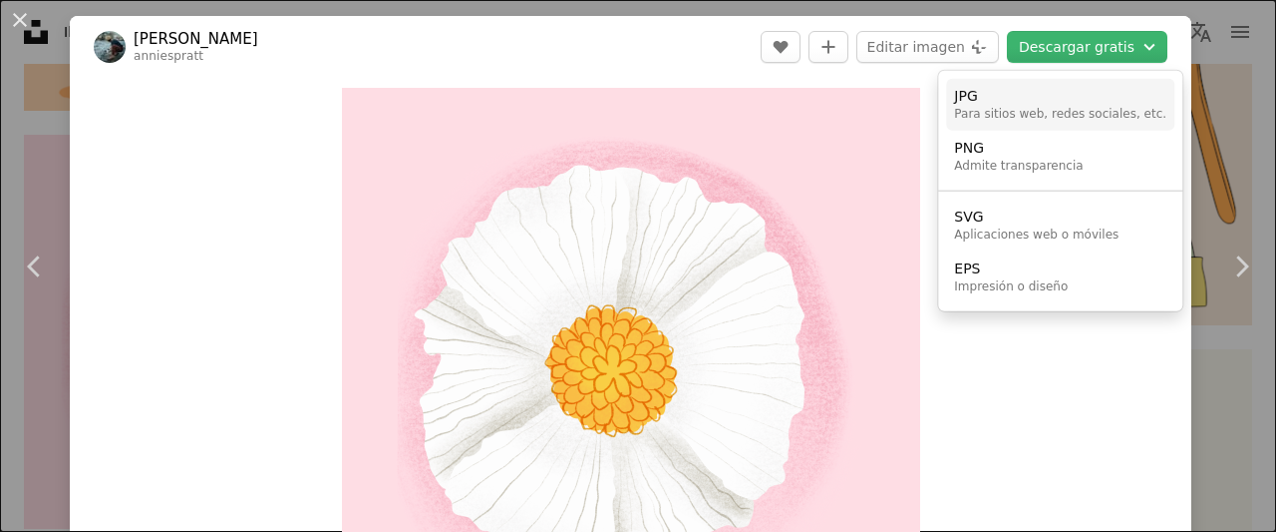
click at [1038, 103] on div "JPG" at bounding box center [1060, 97] width 212 height 20
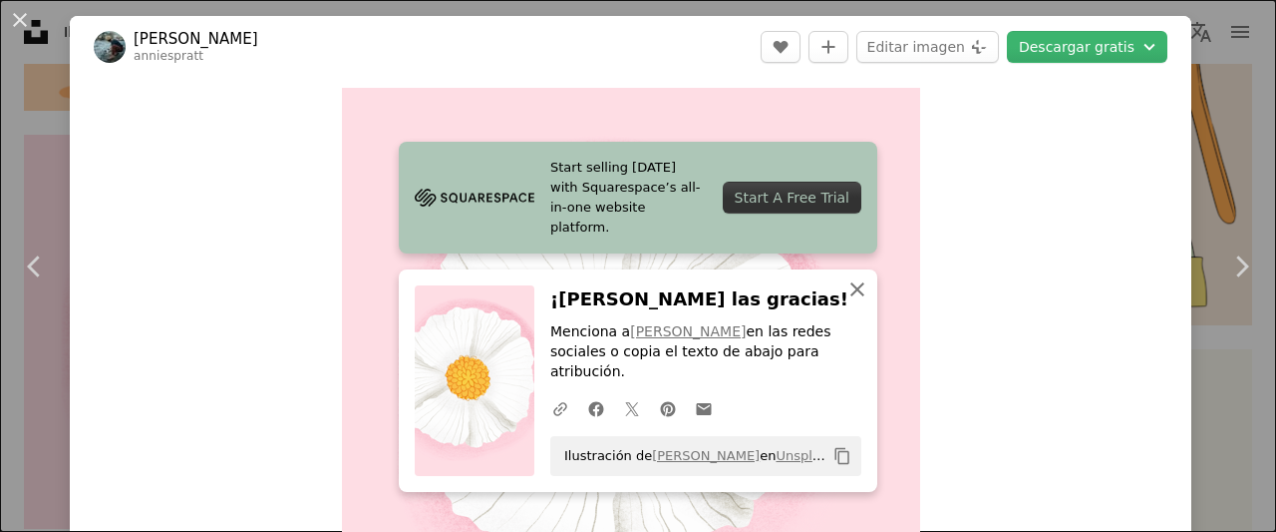
click at [846, 301] on icon "An X shape" at bounding box center [858, 289] width 24 height 24
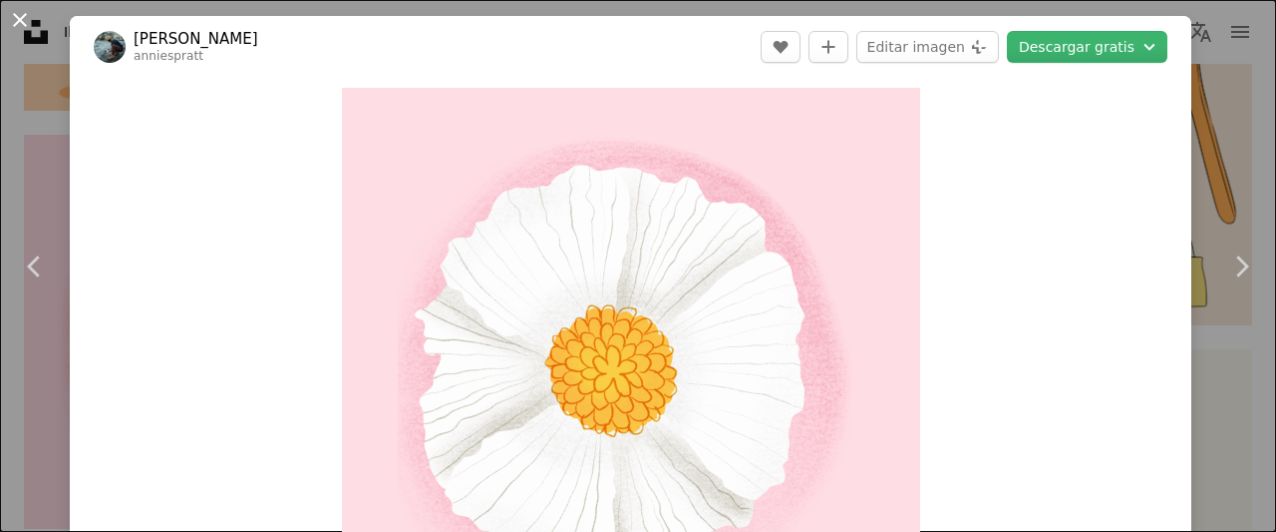
click at [20, 13] on button "An X shape" at bounding box center [20, 20] width 24 height 24
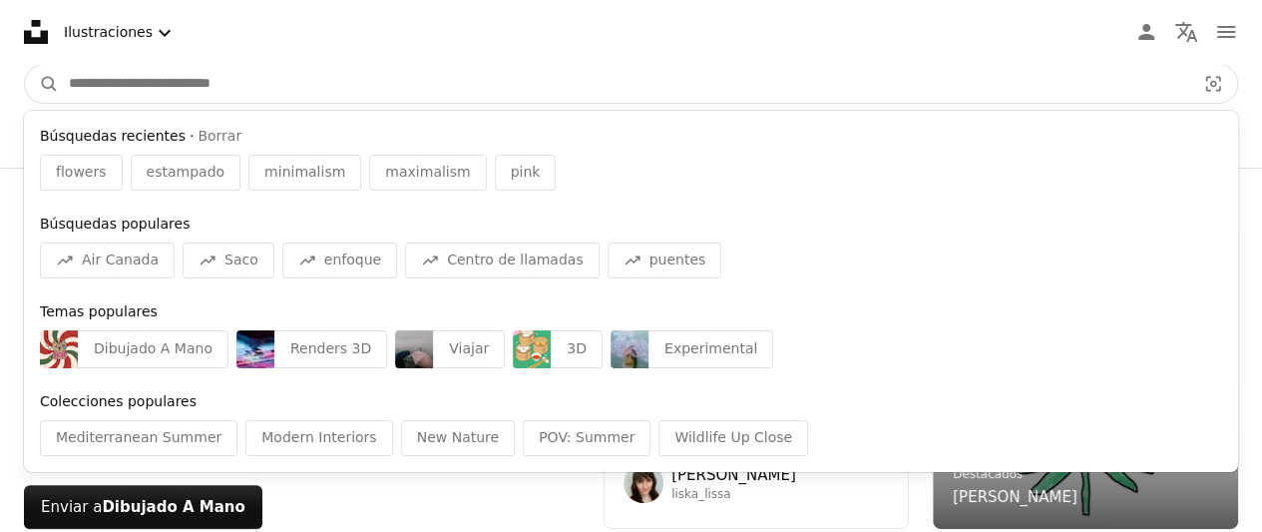
click at [659, 78] on input "Encuentra imágenes en todo el sitio" at bounding box center [624, 84] width 1130 height 38
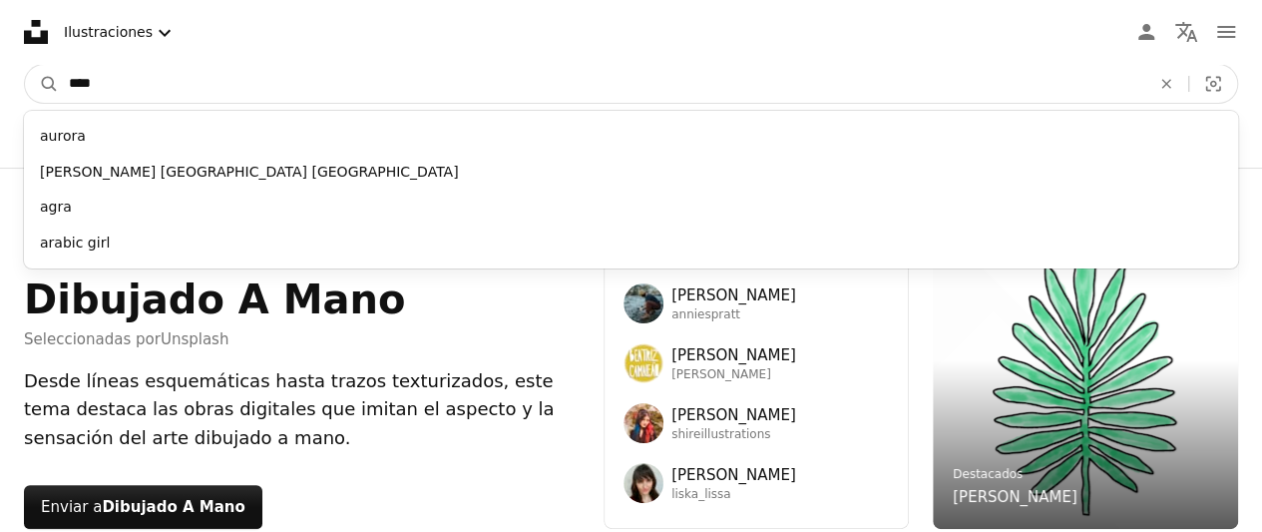
type input "****"
click at [25, 65] on button "A magnifying glass" at bounding box center [42, 84] width 34 height 38
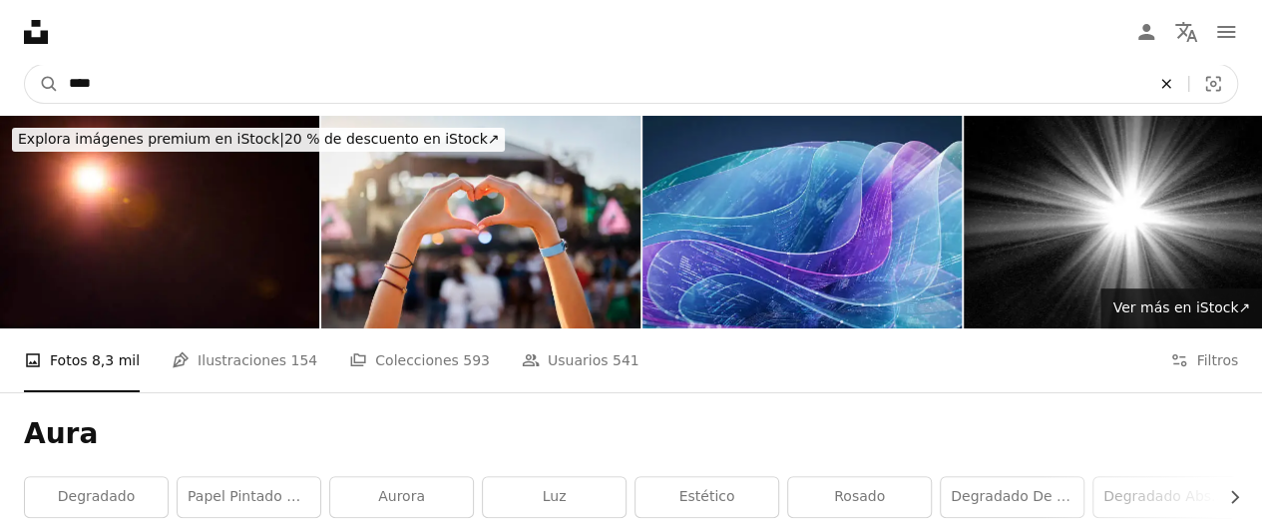
click at [1171, 90] on icon "An X shape" at bounding box center [1166, 84] width 44 height 16
type input "**********"
click button "A magnifying glass" at bounding box center [42, 84] width 34 height 38
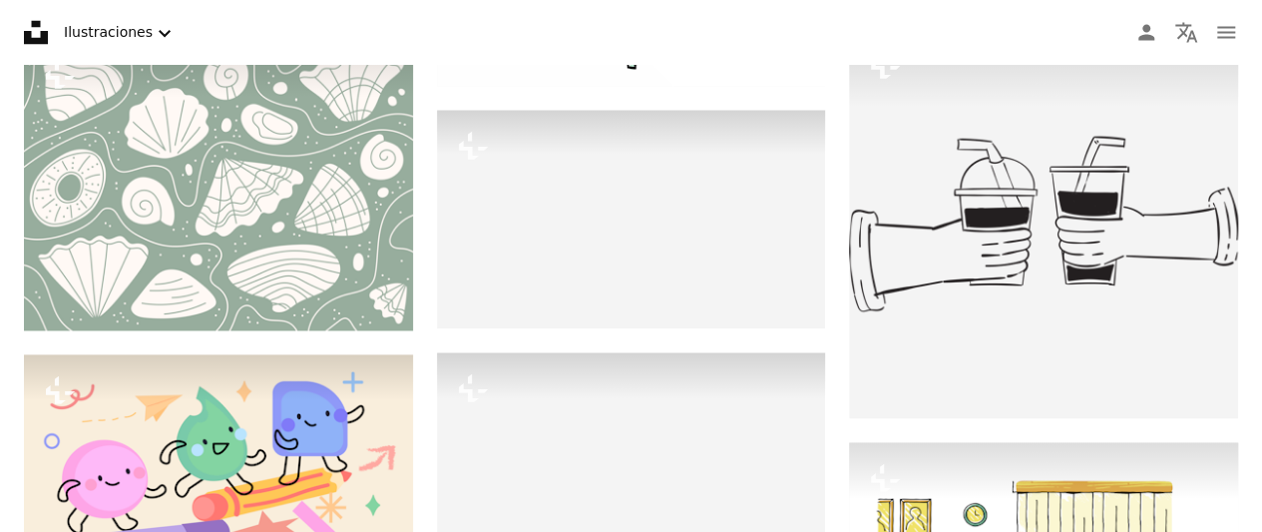
scroll to position [1494, 0]
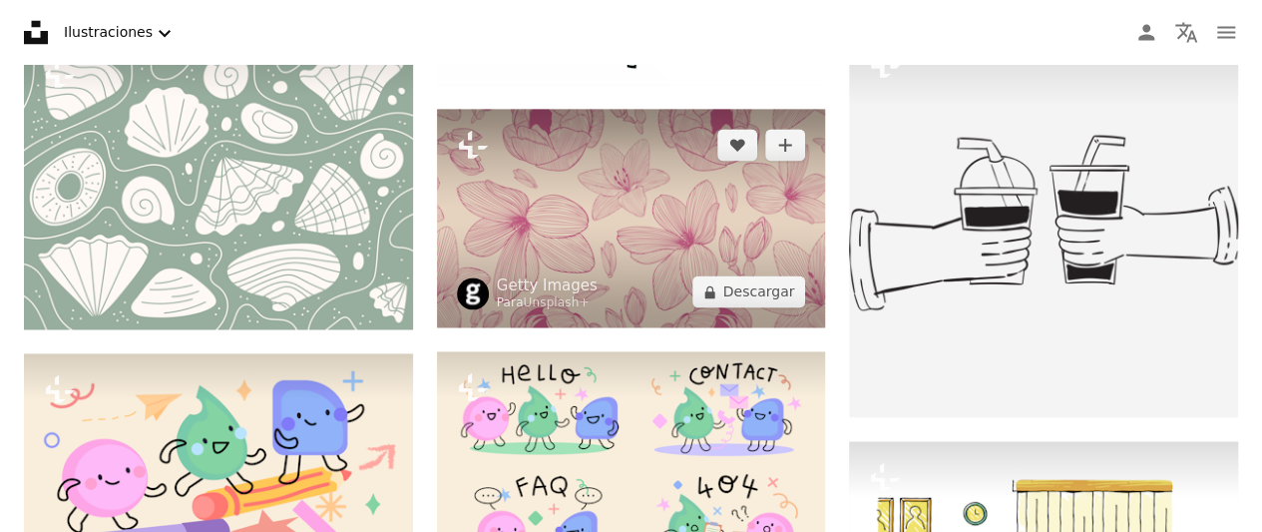
click at [628, 193] on img at bounding box center [631, 218] width 389 height 218
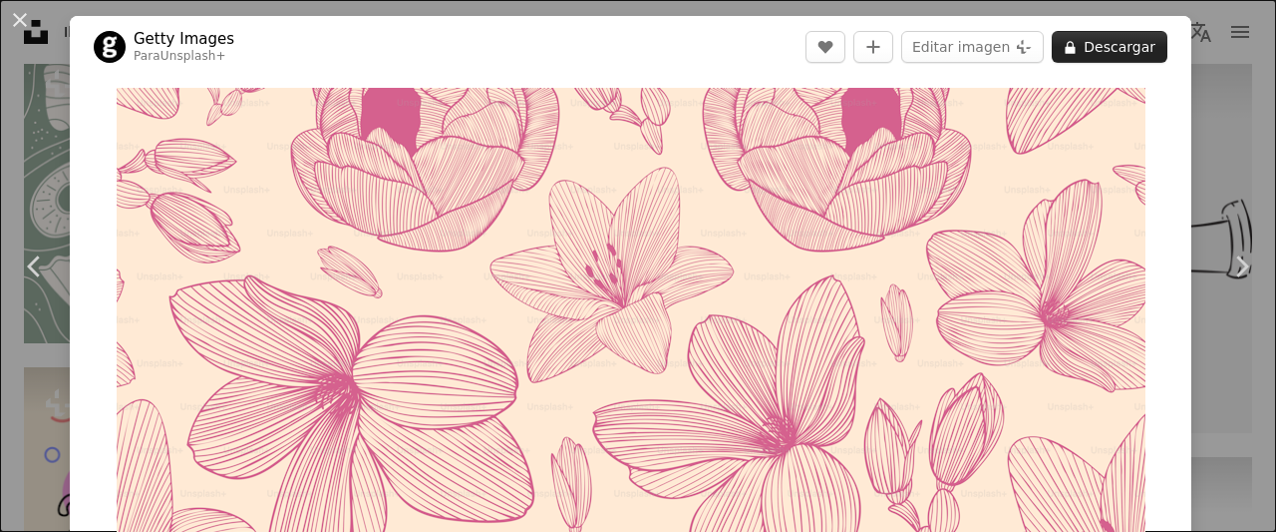
click at [1102, 53] on button "A lock Descargar" at bounding box center [1110, 47] width 116 height 32
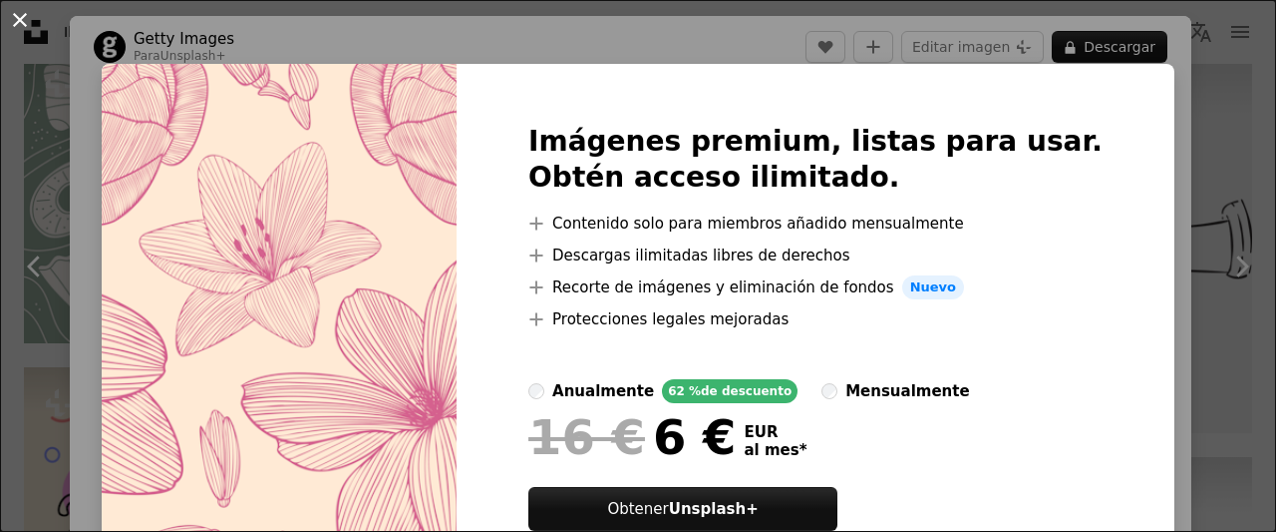
click at [32, 29] on button "An X shape" at bounding box center [20, 20] width 24 height 24
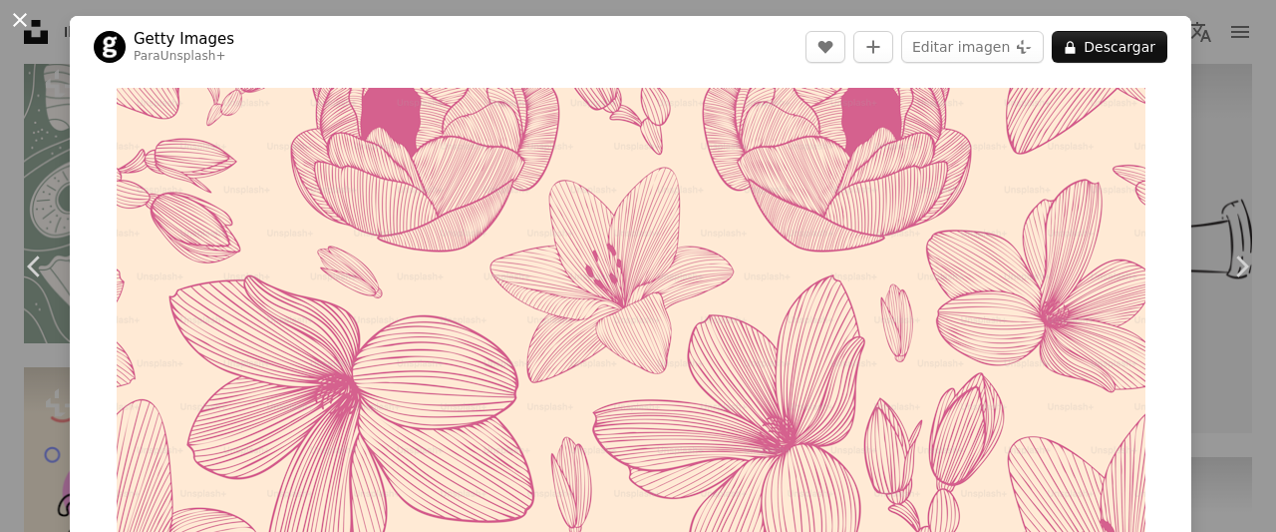
click at [27, 24] on button "An X shape" at bounding box center [20, 20] width 24 height 24
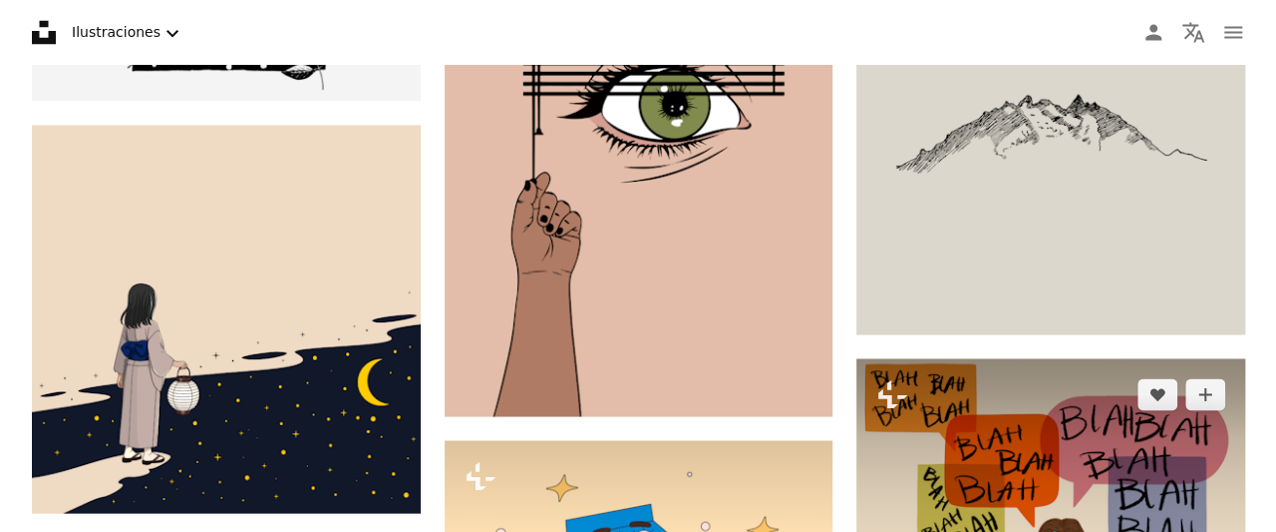
scroll to position [58473, 0]
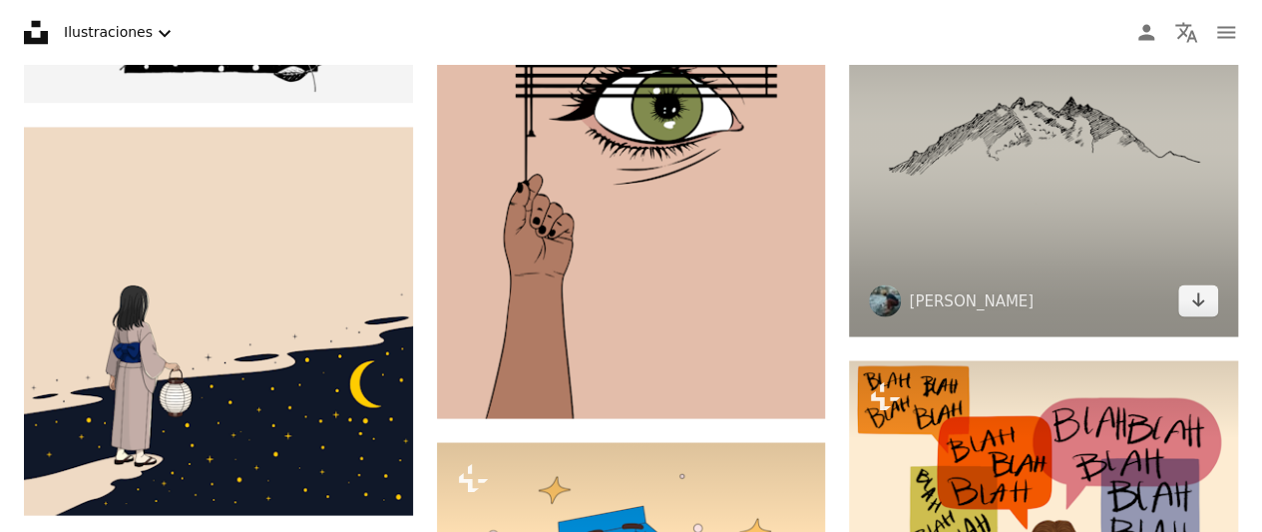
click at [1045, 181] on img at bounding box center [1043, 141] width 389 height 389
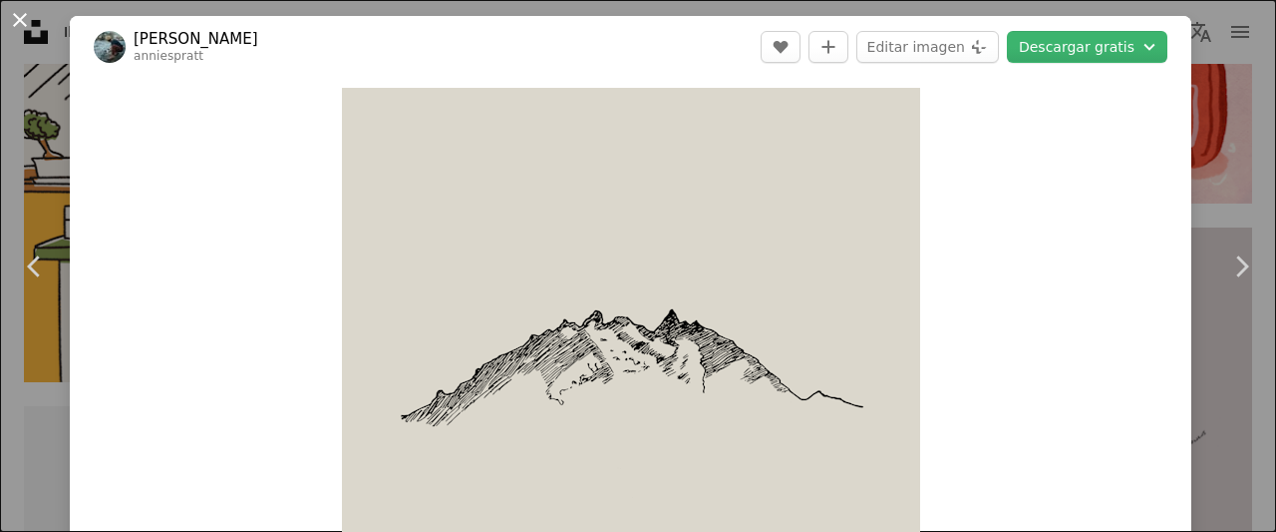
click at [24, 24] on button "An X shape" at bounding box center [20, 20] width 24 height 24
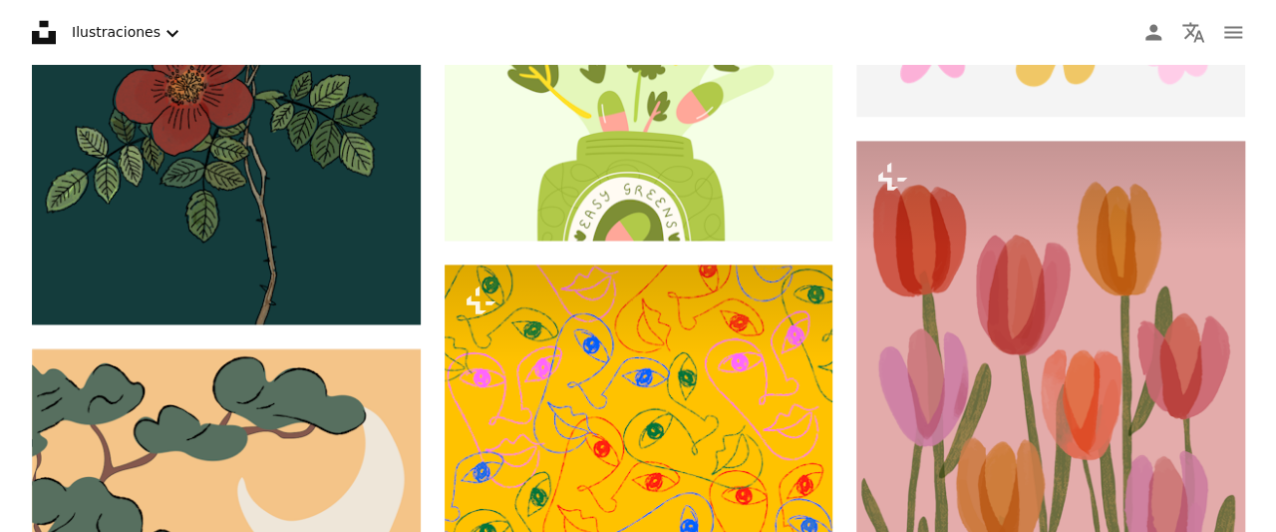
scroll to position [77285, 0]
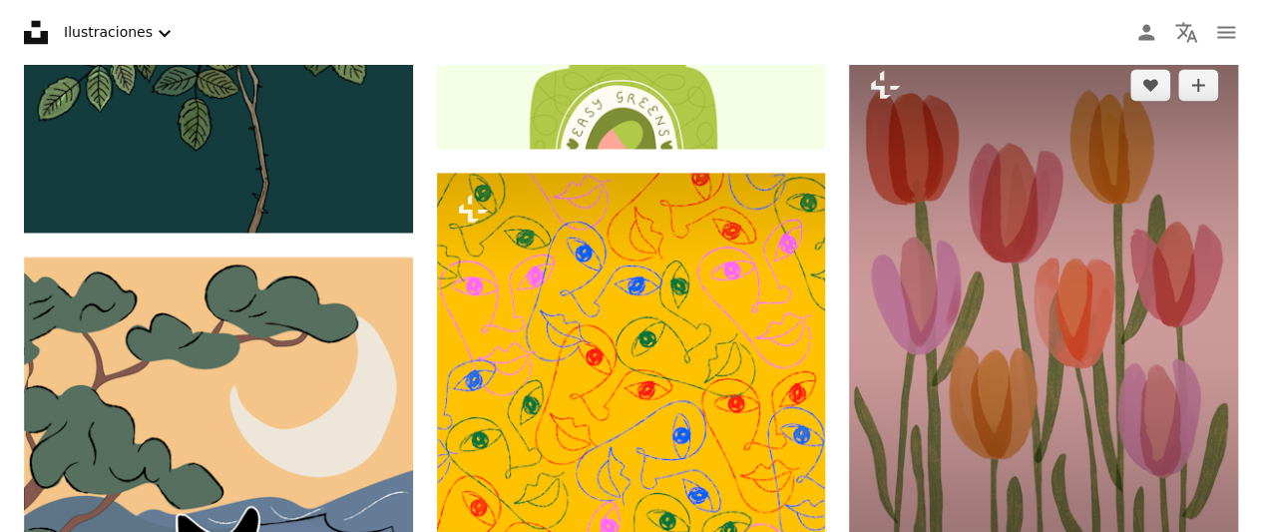
click at [1109, 263] on img at bounding box center [1043, 321] width 389 height 544
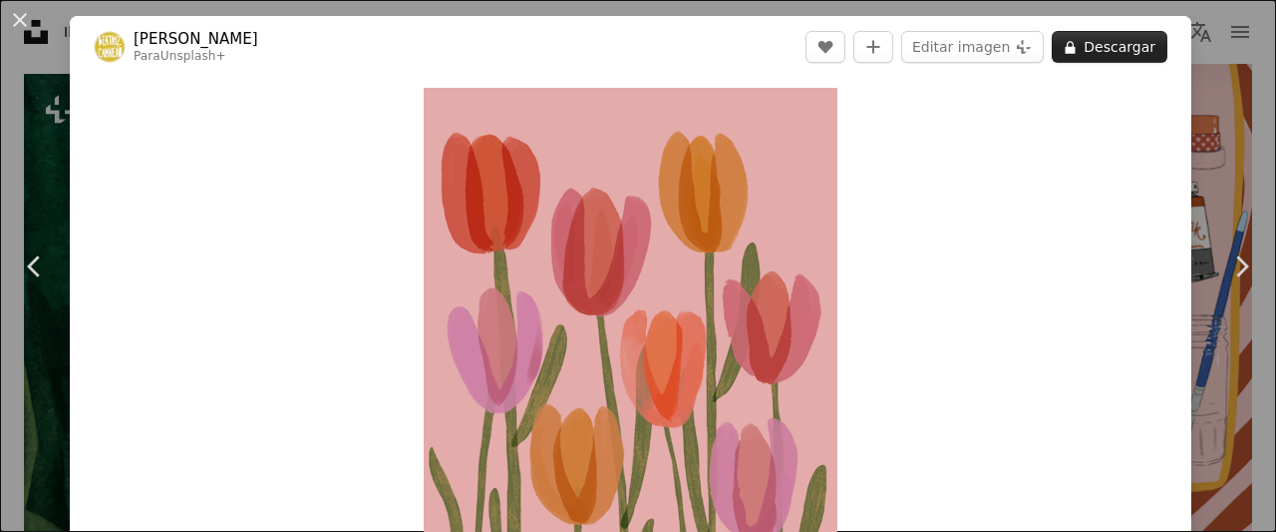
click at [1118, 45] on button "A lock Descargar" at bounding box center [1110, 47] width 116 height 32
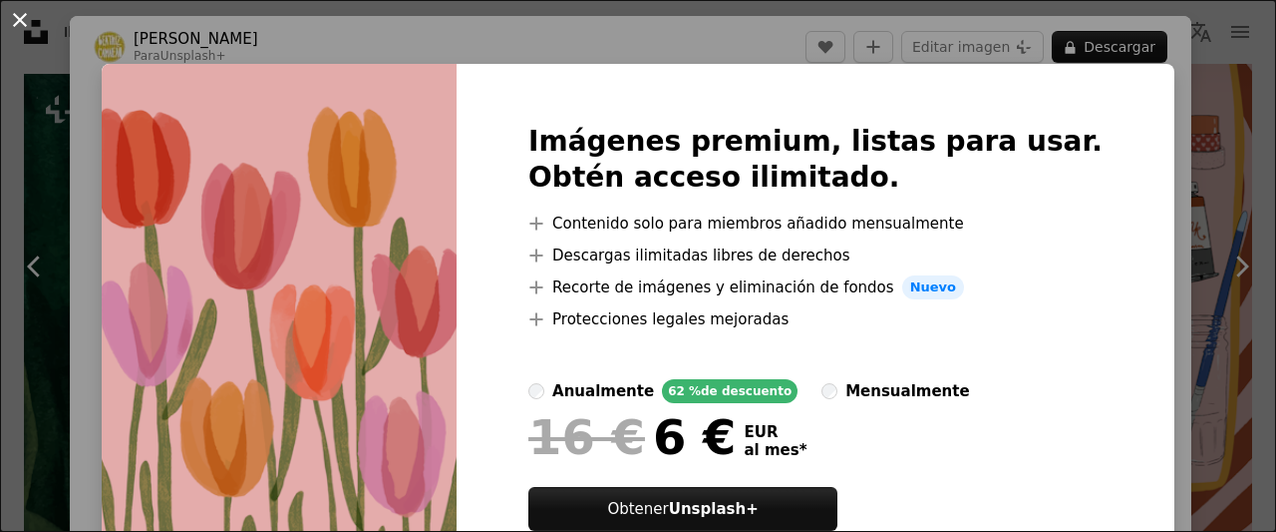
click at [29, 9] on button "An X shape" at bounding box center [20, 20] width 24 height 24
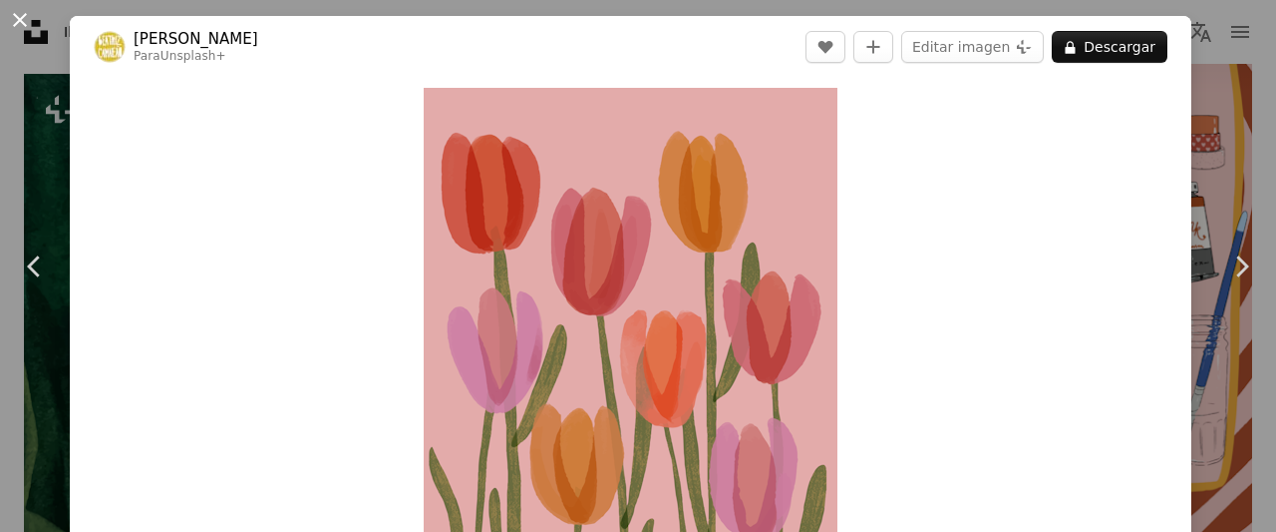
click at [21, 15] on button "An X shape" at bounding box center [20, 20] width 24 height 24
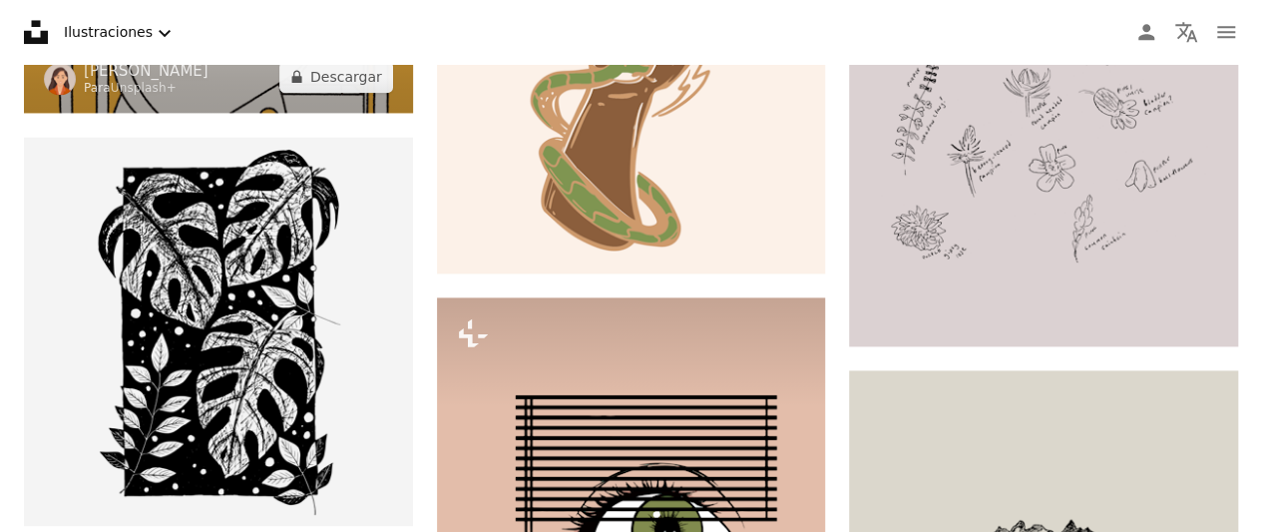
scroll to position [57991, 0]
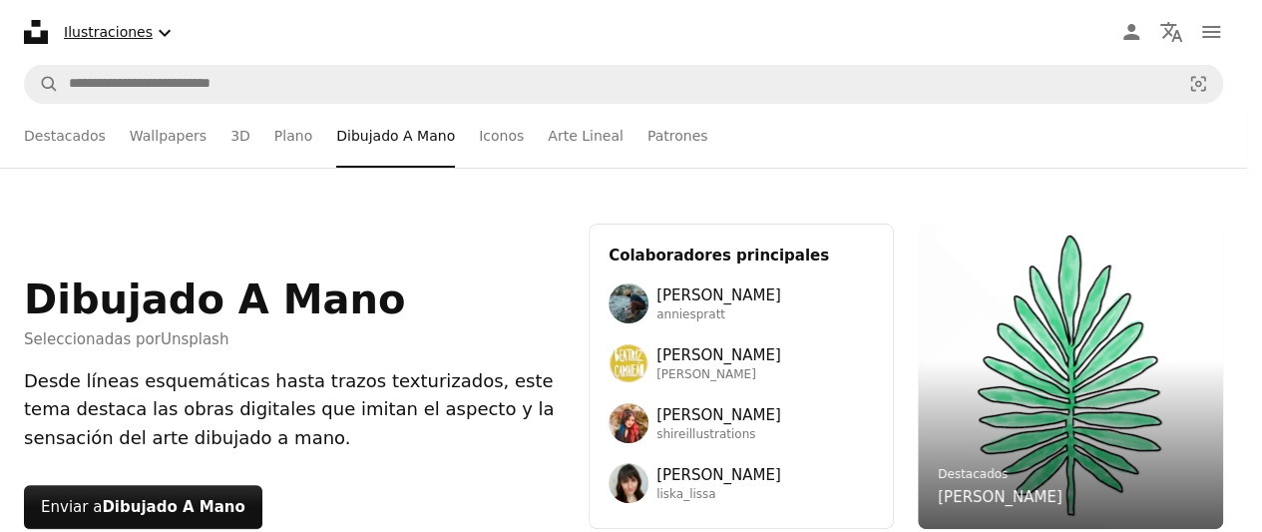
click at [158, 28] on icon "Chevron down" at bounding box center [165, 33] width 24 height 24
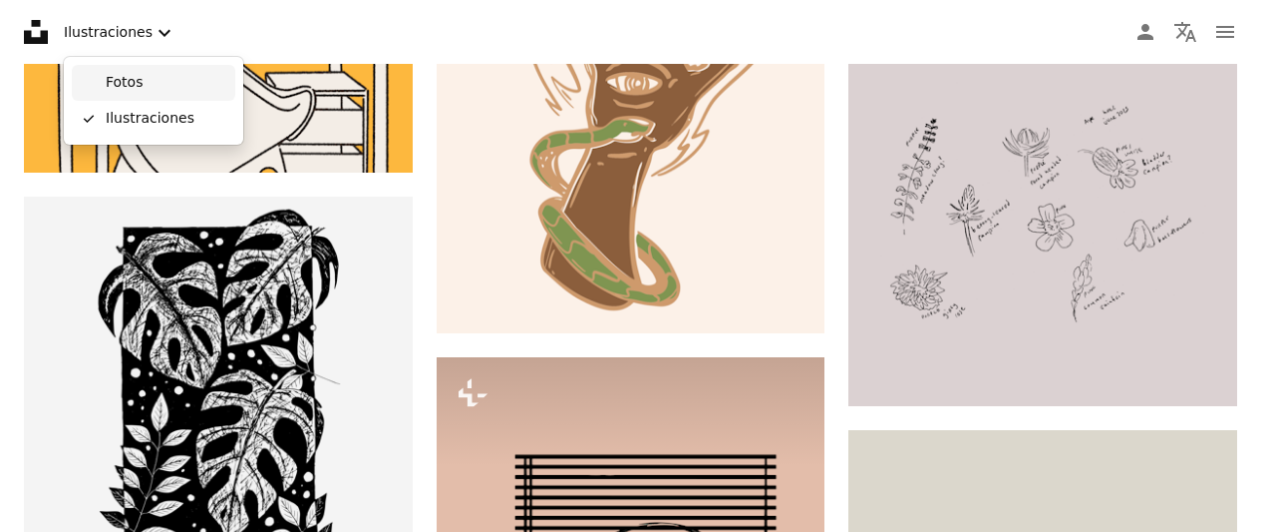
click at [154, 74] on span "Fotos" at bounding box center [167, 83] width 122 height 20
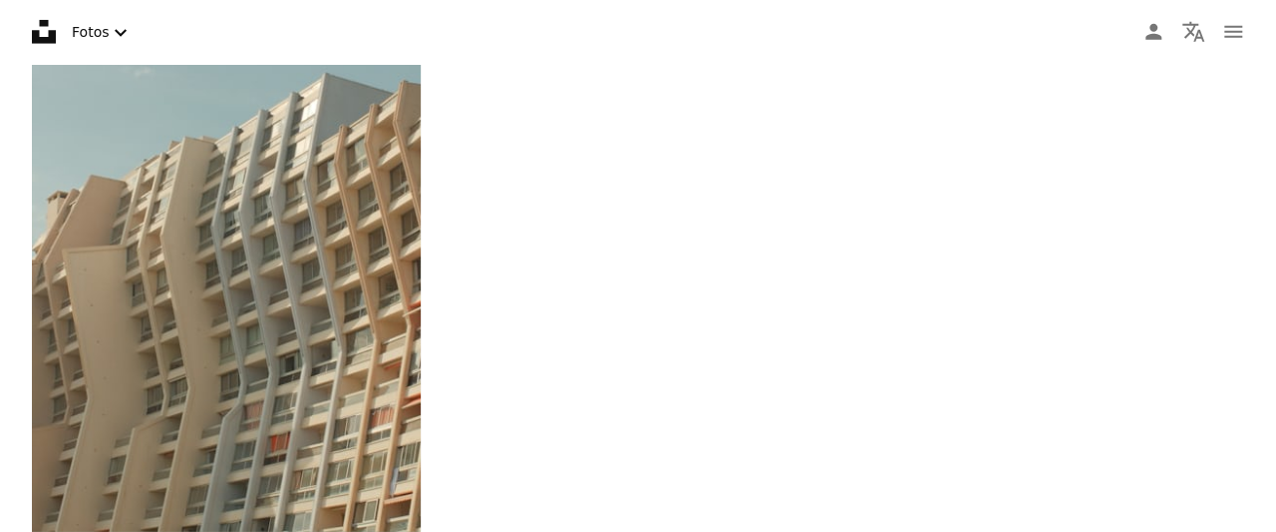
scroll to position [28060, 0]
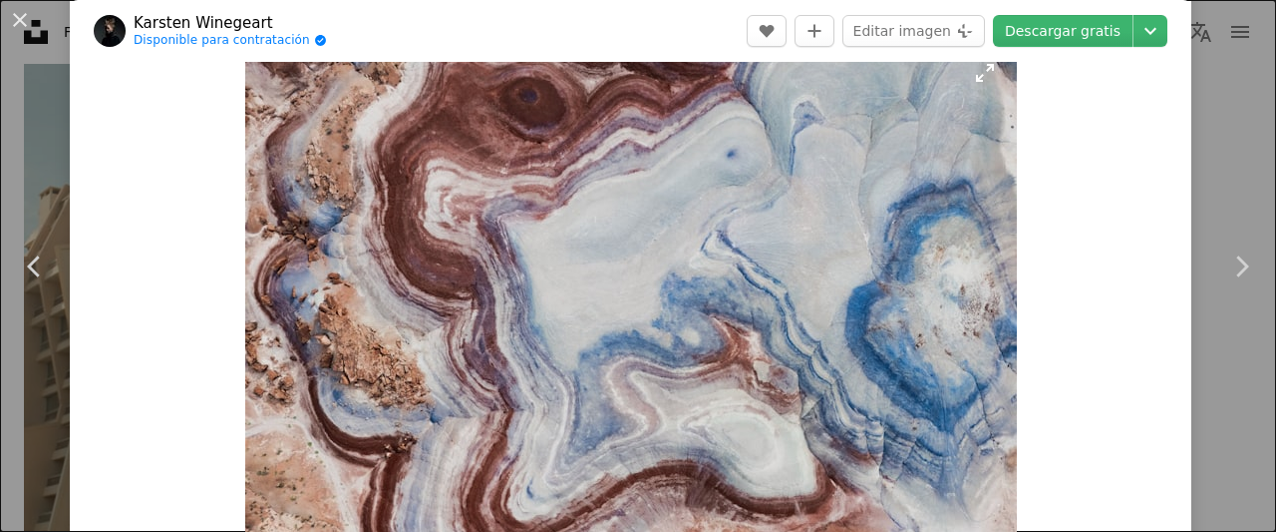
scroll to position [45, 0]
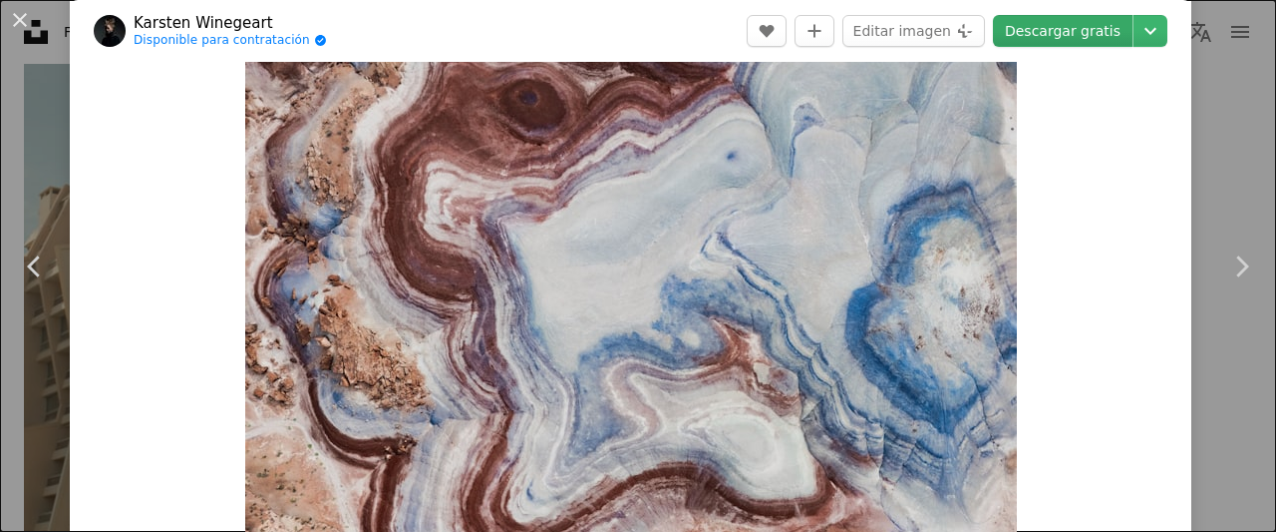
click at [1085, 29] on link "Descargar gratis" at bounding box center [1063, 31] width 140 height 32
